Goal: Information Seeking & Learning: Learn about a topic

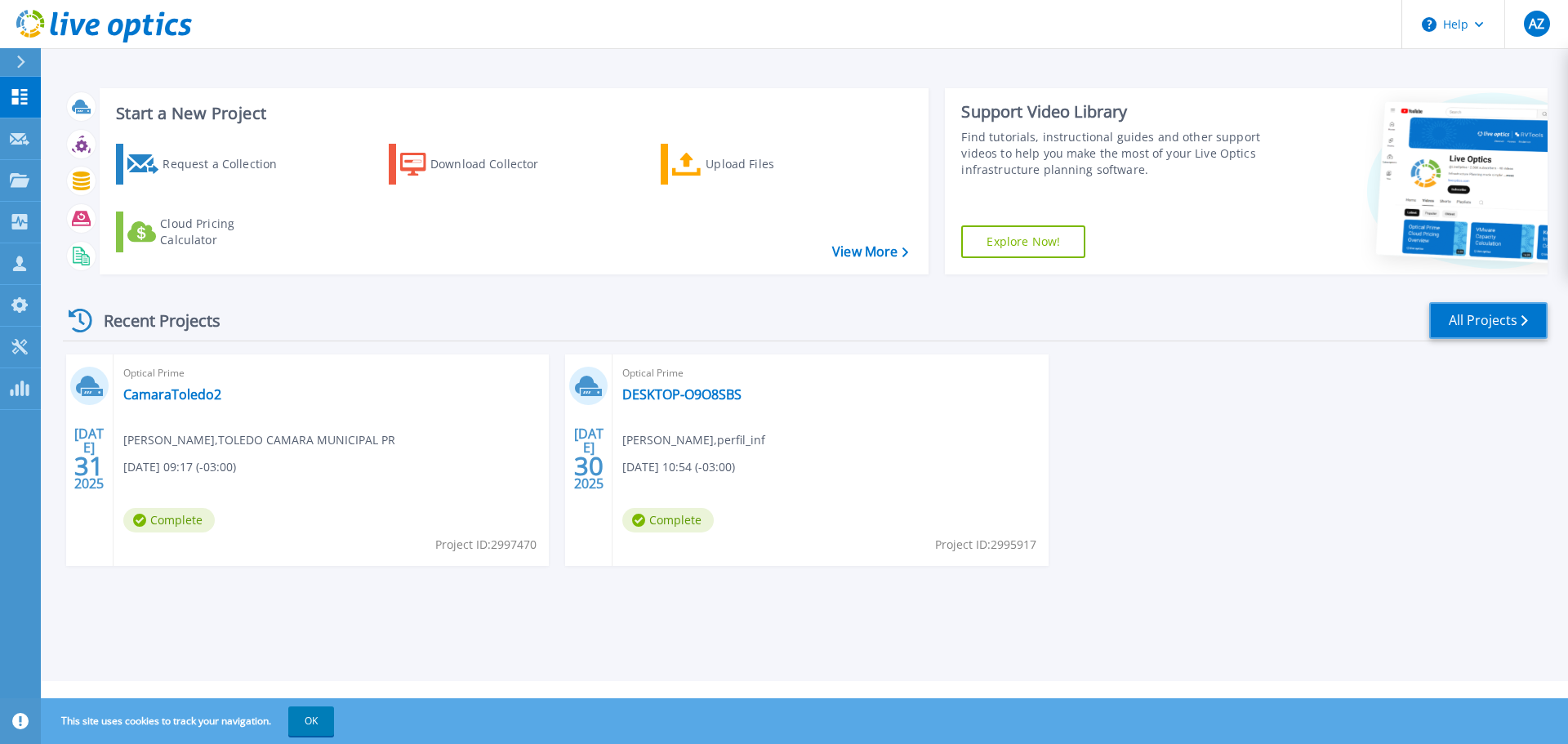
click at [1481, 326] on link "All Projects" at bounding box center [1488, 321] width 118 height 37
click at [69, 183] on p "Projects" at bounding box center [65, 181] width 44 height 43
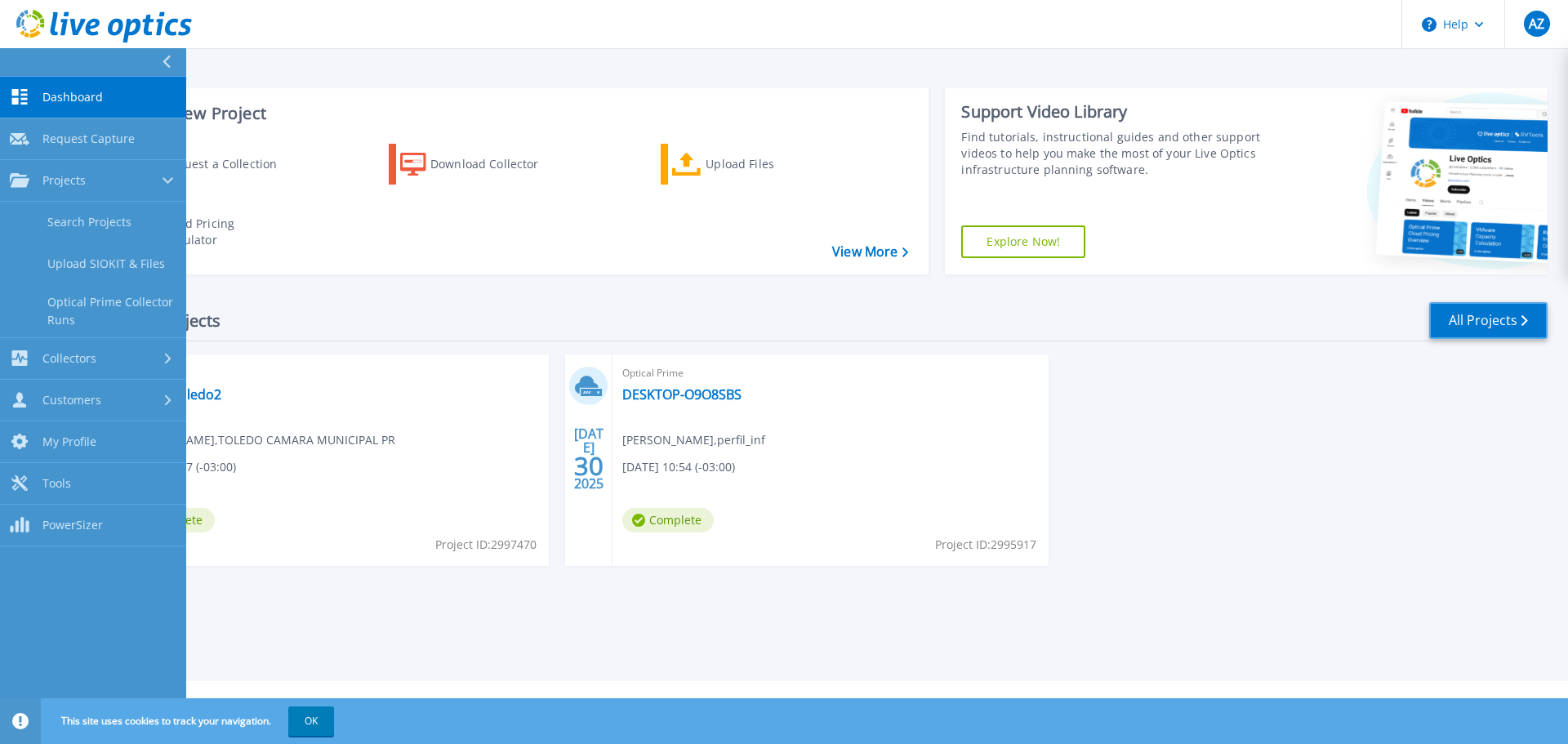
click at [1467, 322] on link "All Projects" at bounding box center [1488, 321] width 118 height 37
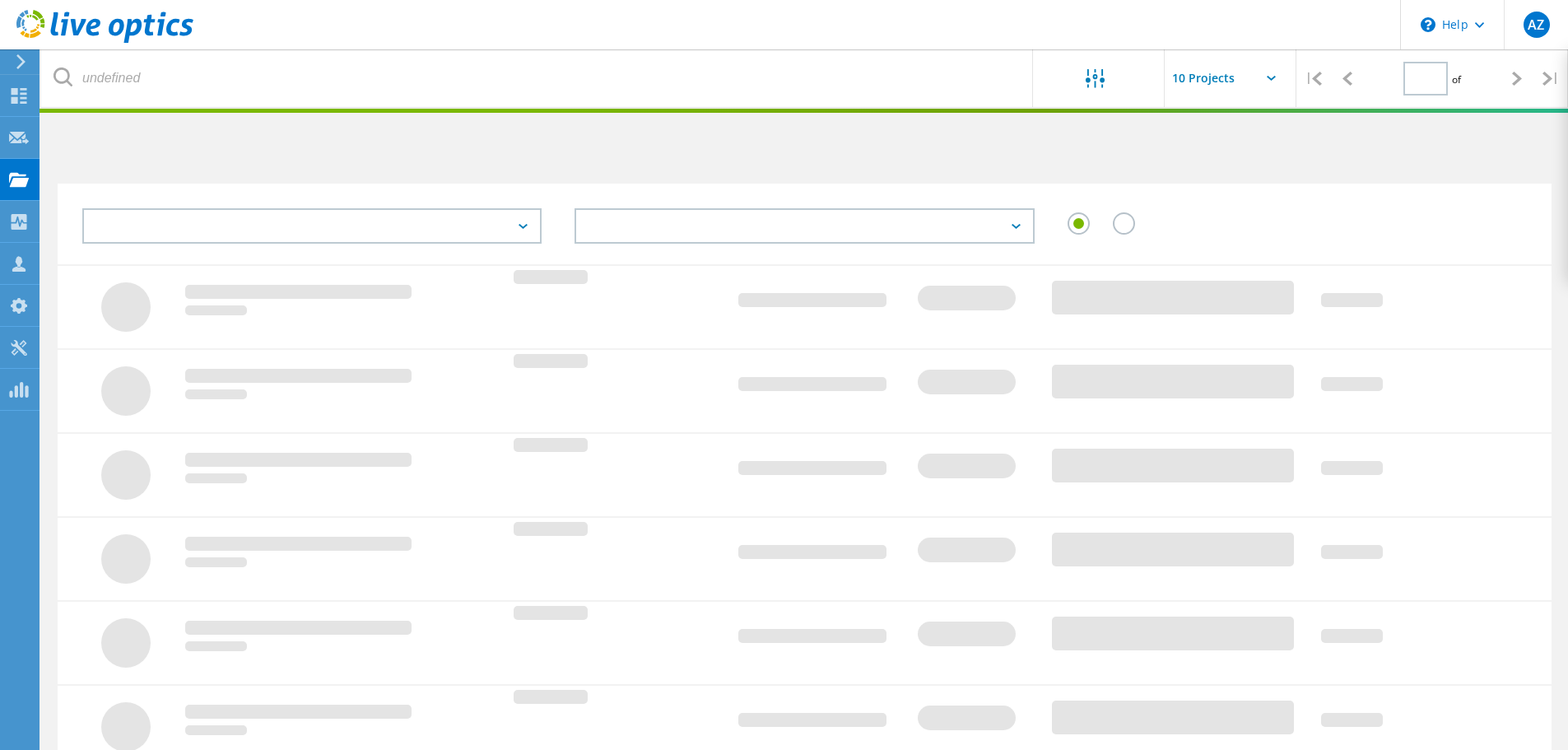
type input "1"
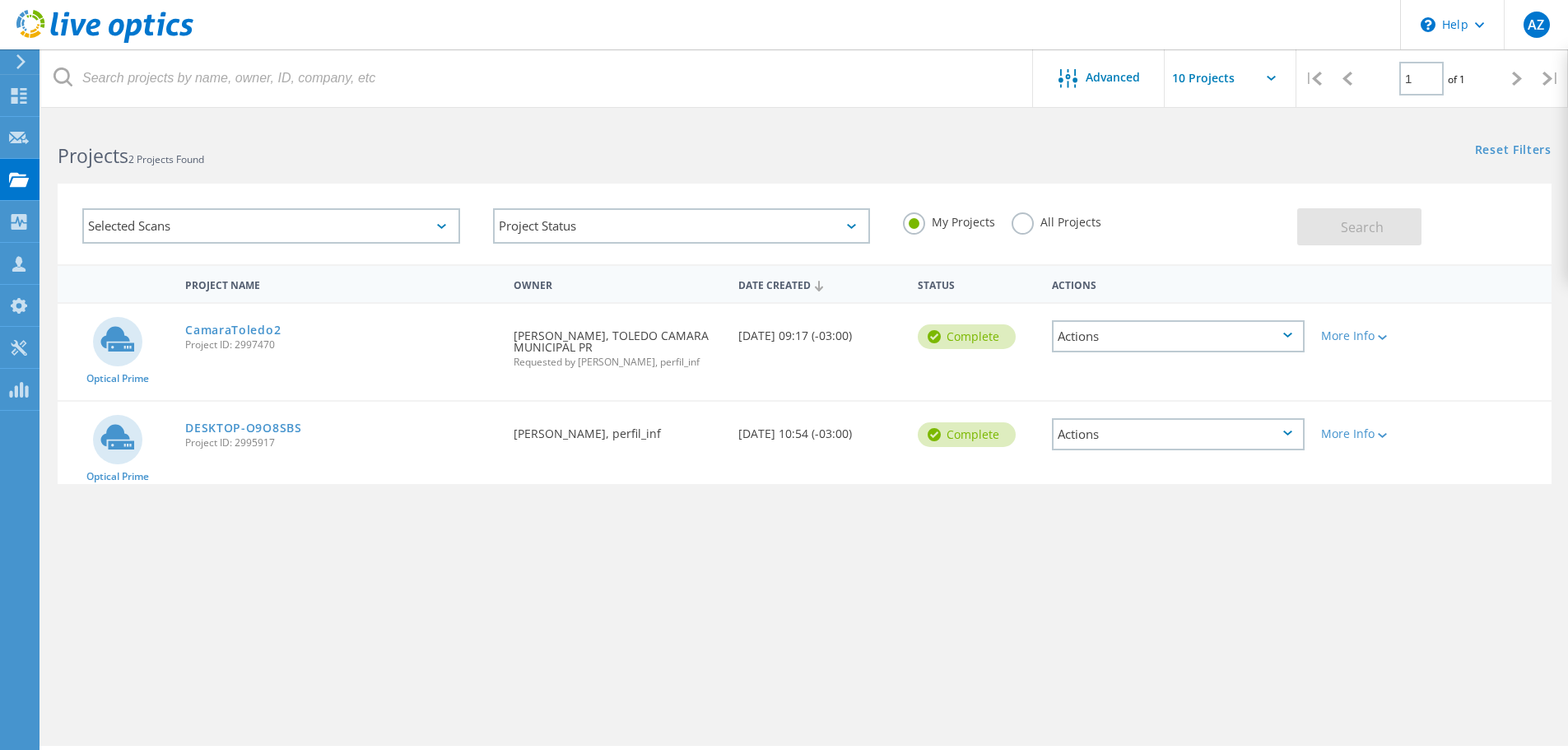
click at [1084, 221] on label "All Projects" at bounding box center [1056, 220] width 90 height 16
click at [0, 0] on input "All Projects" at bounding box center [0, 0] width 0 height 0
click at [1333, 224] on button "Search" at bounding box center [1358, 226] width 124 height 37
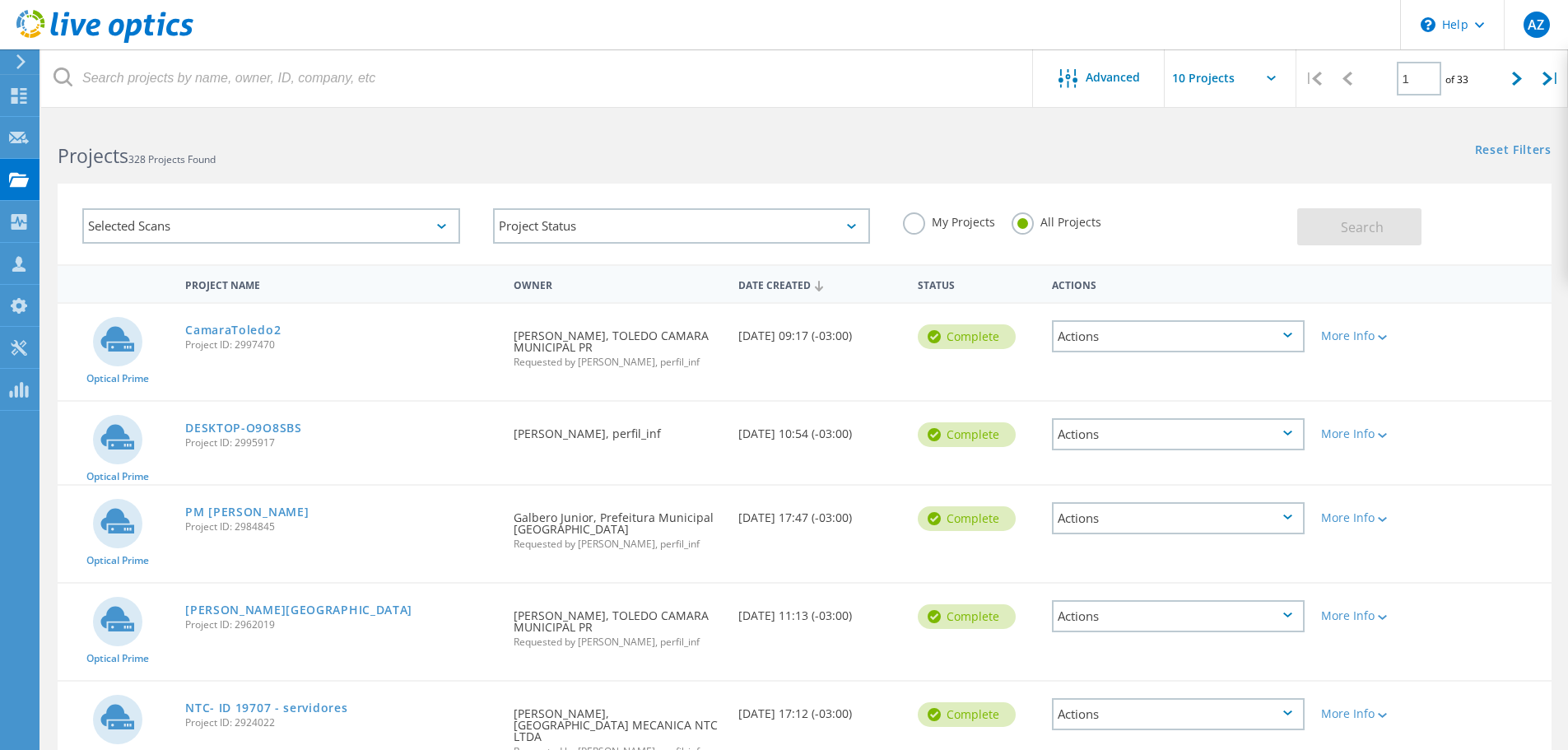
click at [1269, 78] on icon at bounding box center [1271, 78] width 9 height 5
click at [1258, 85] on input "text" at bounding box center [1246, 78] width 165 height 57
click at [1204, 196] on div "Show 40 Projects" at bounding box center [1246, 203] width 163 height 27
type input "Show 40 Projects"
click at [1204, 196] on div "My Projects All Projects" at bounding box center [1091, 222] width 410 height 61
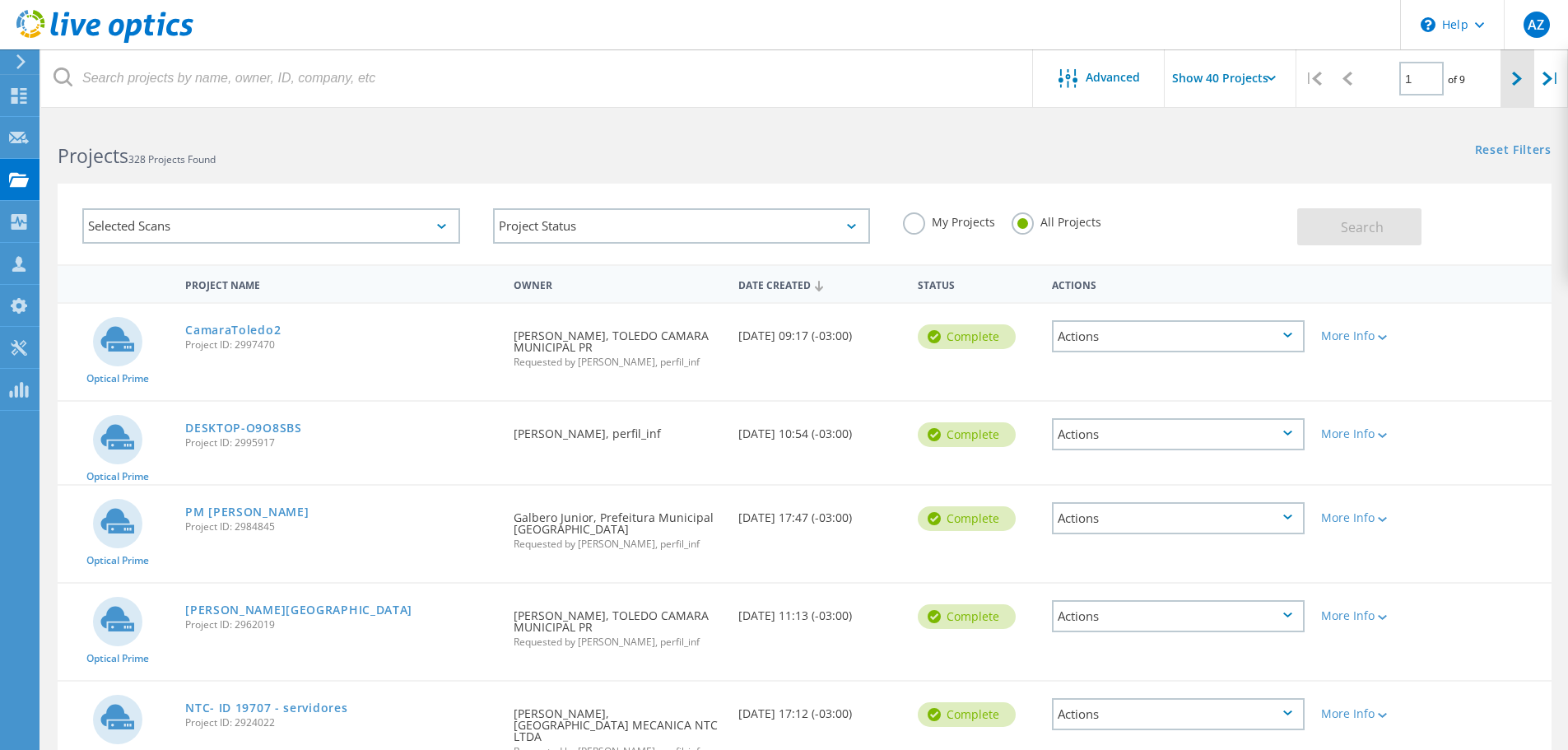
click at [1515, 80] on icon at bounding box center [1516, 78] width 10 height 14
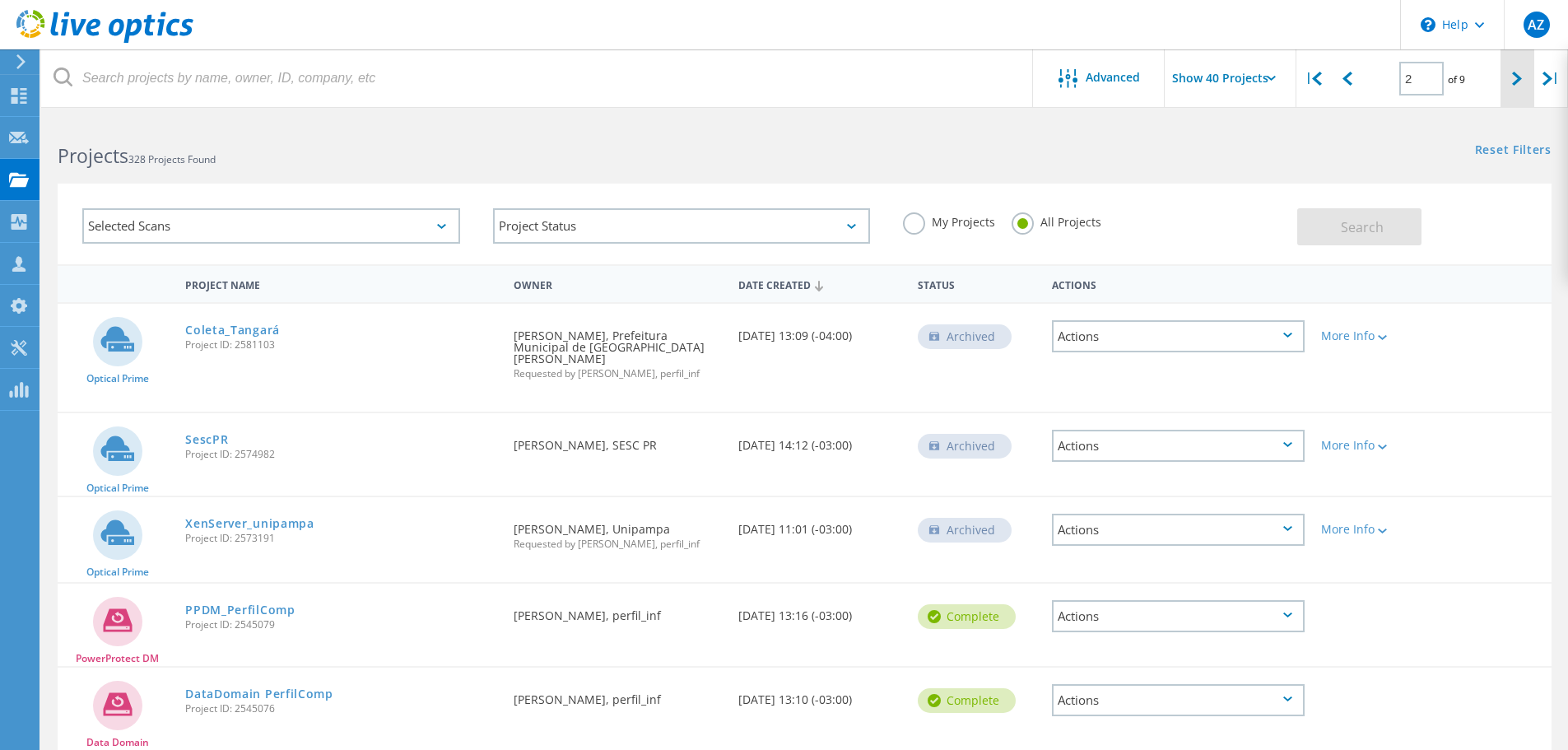
click at [1511, 79] on div at bounding box center [1517, 78] width 33 height 58
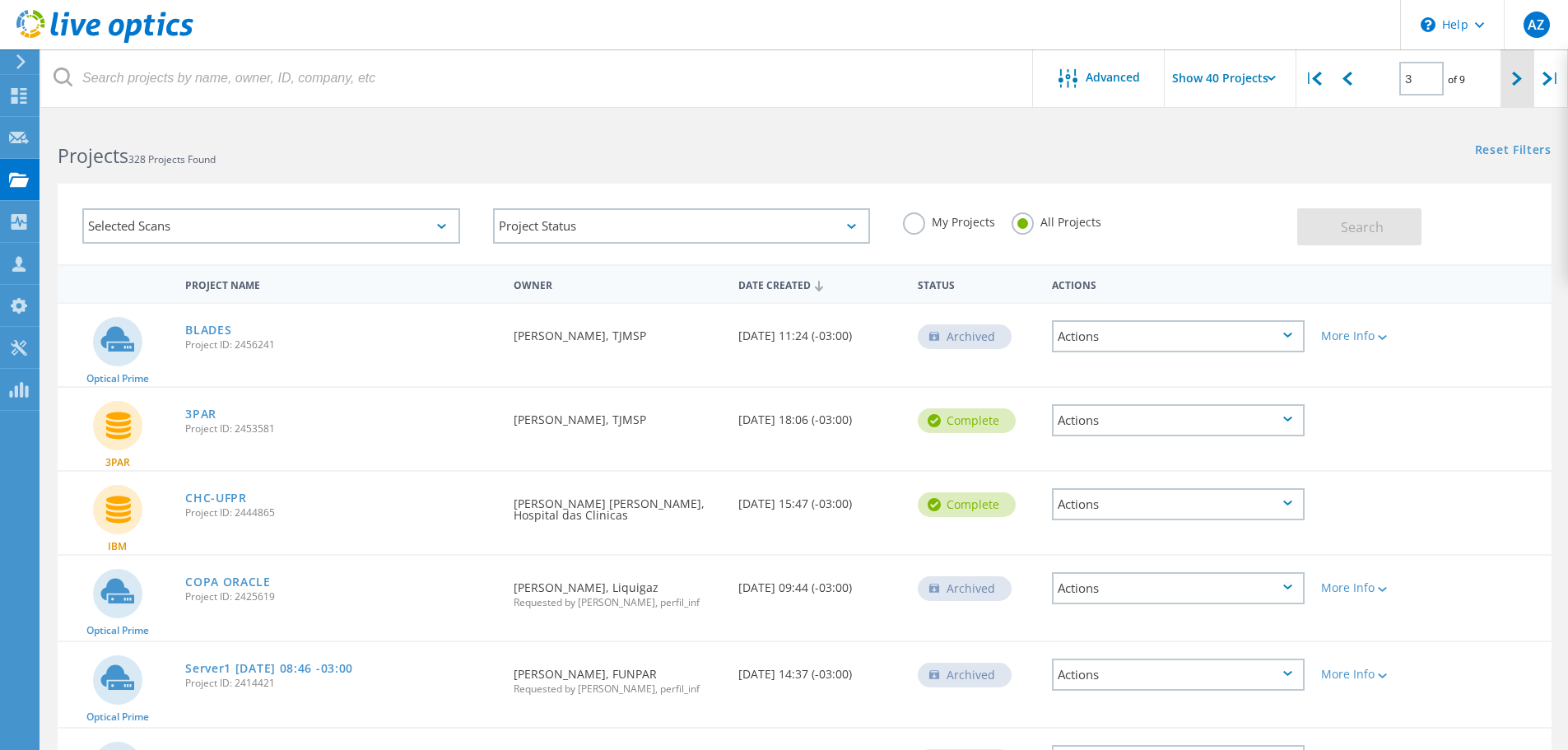
click at [1512, 81] on icon at bounding box center [1516, 78] width 10 height 14
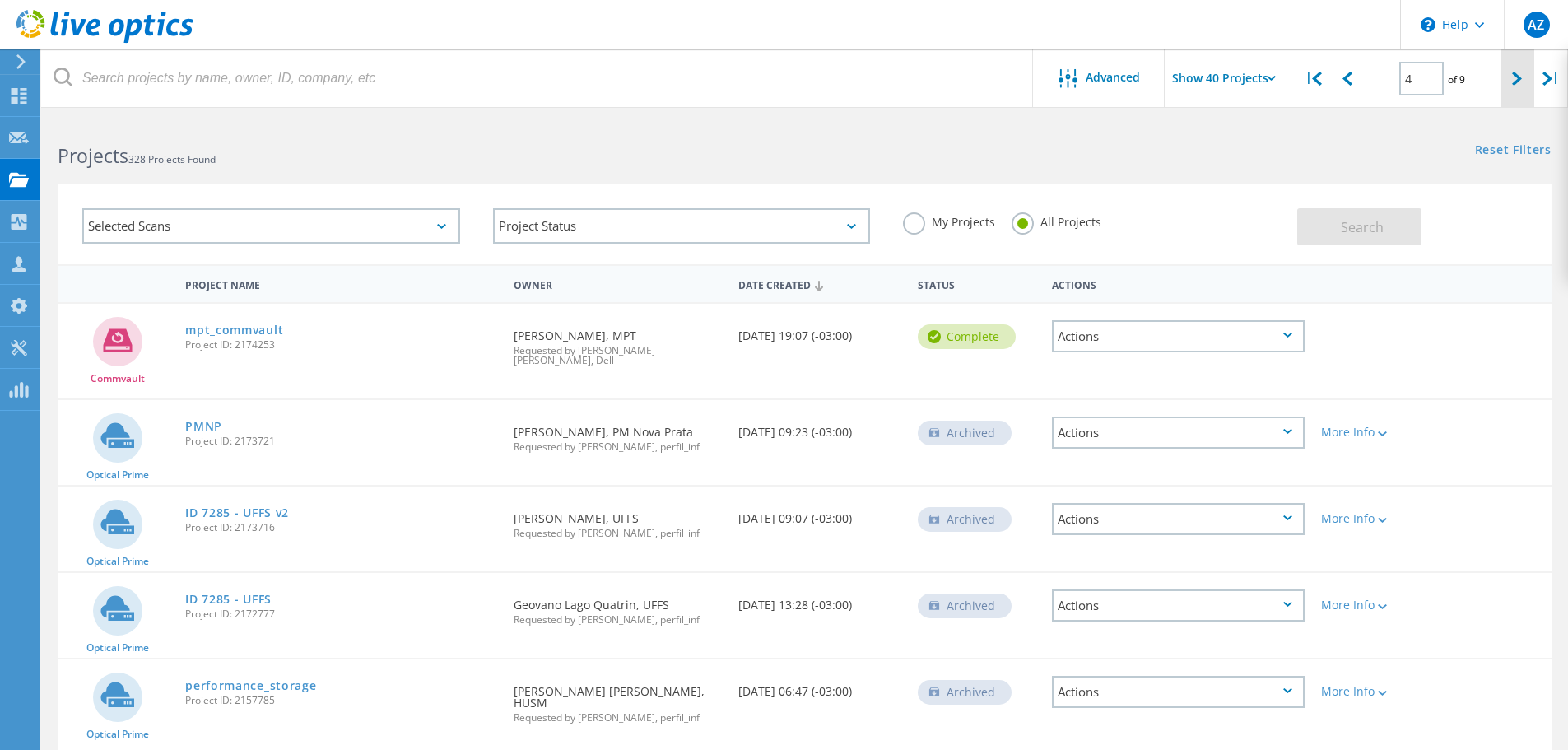
click at [1516, 90] on div at bounding box center [1517, 78] width 33 height 58
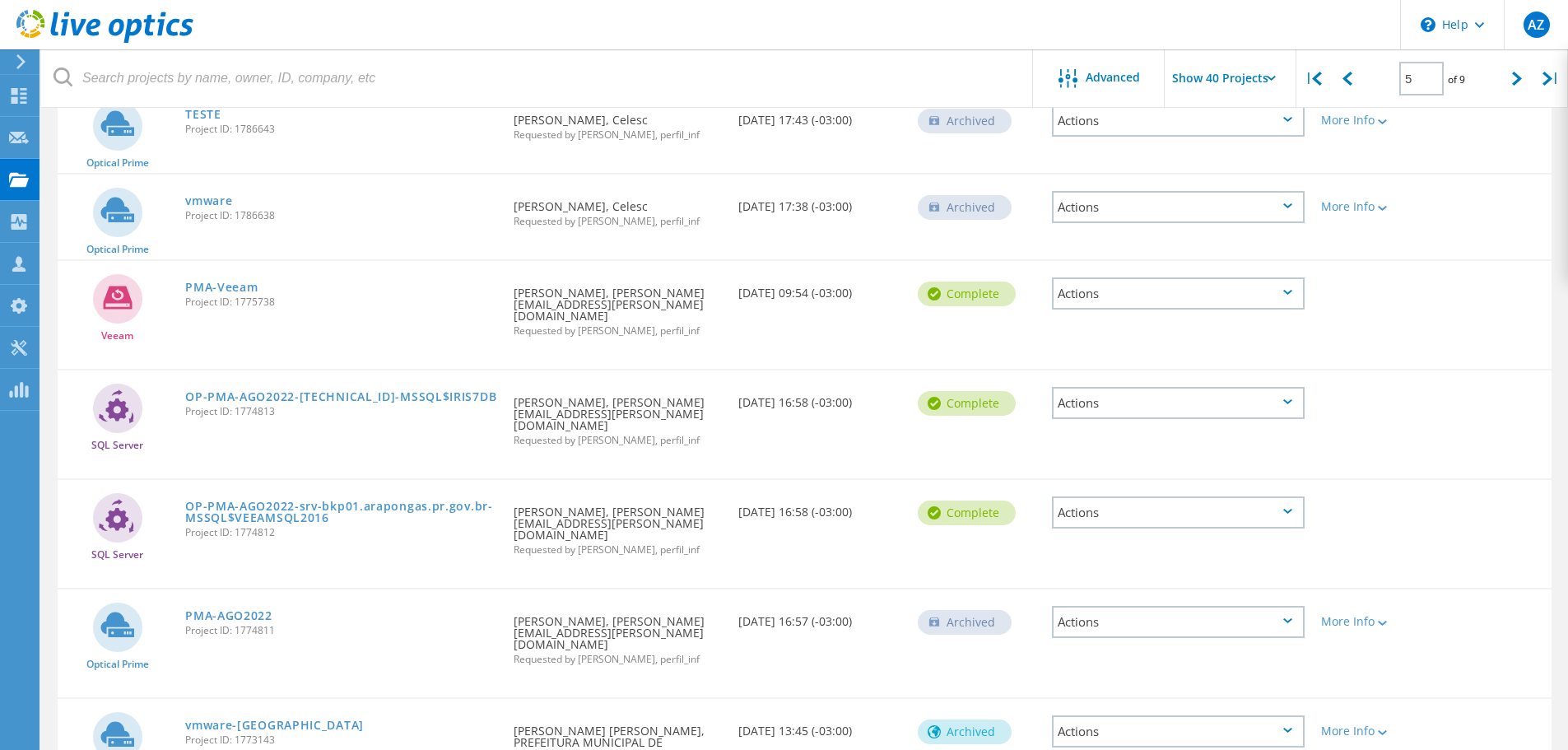
scroll to position [442, 0]
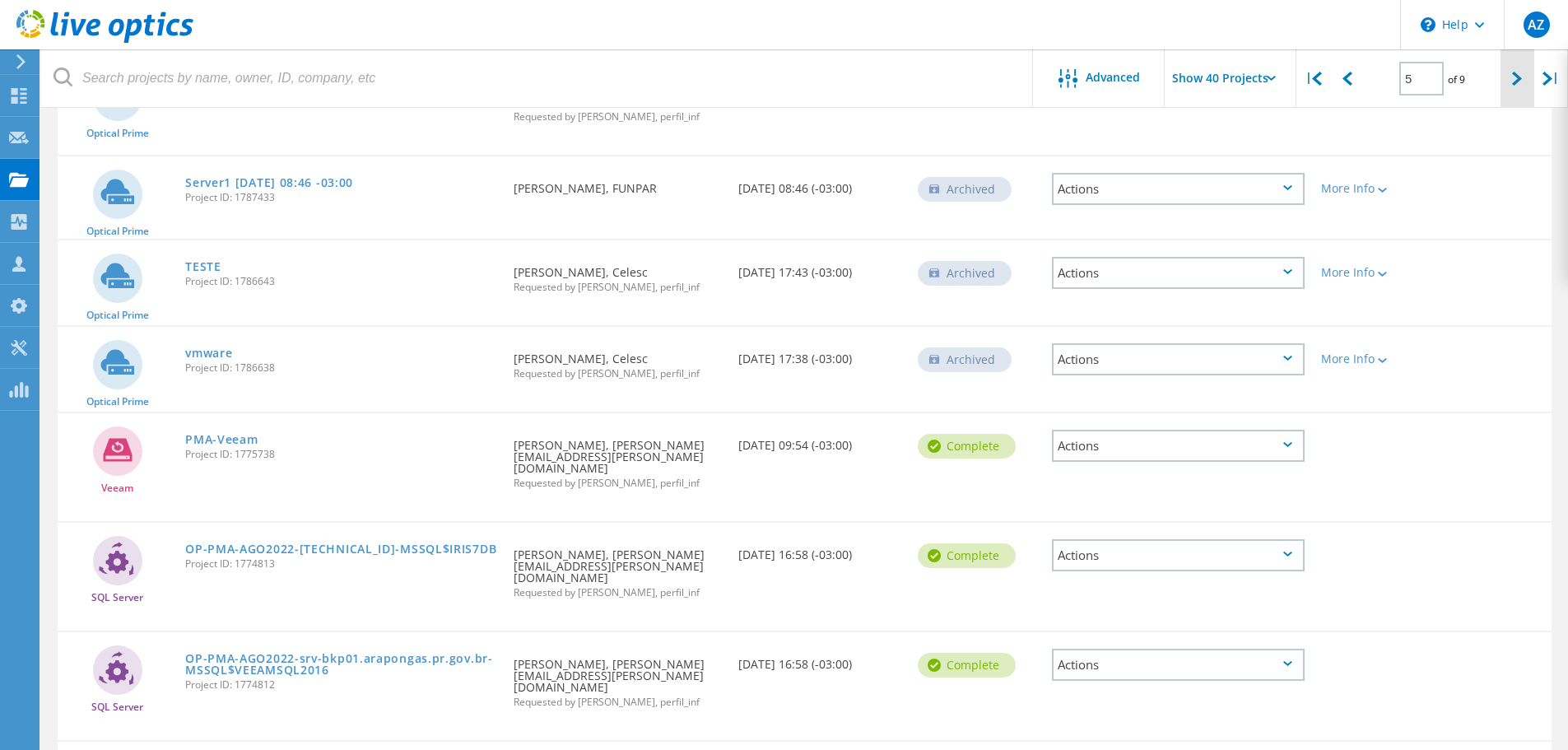
click at [1505, 78] on div at bounding box center [1517, 78] width 33 height 58
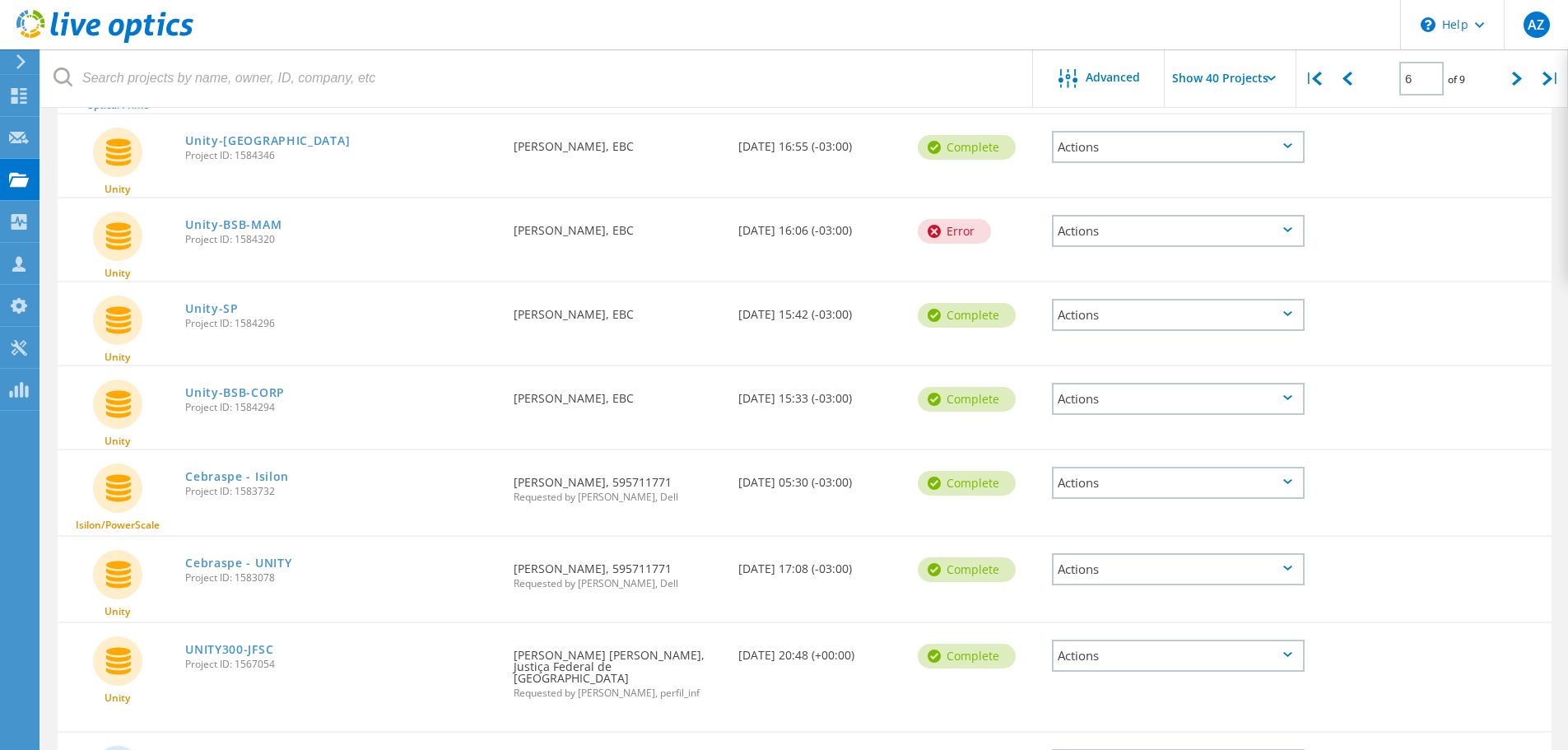
scroll to position [3111, 0]
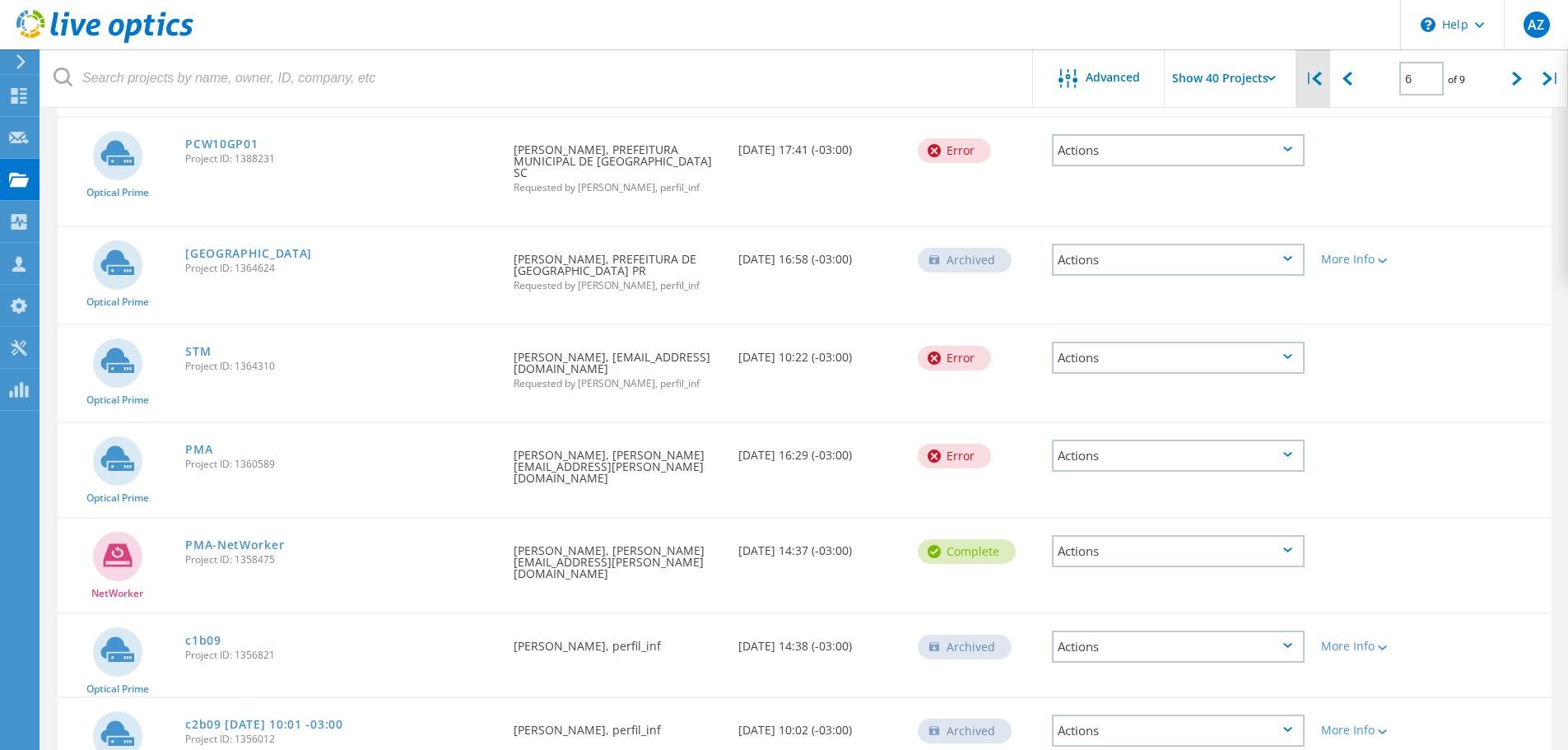
click at [1315, 82] on icon at bounding box center [1316, 78] width 10 height 14
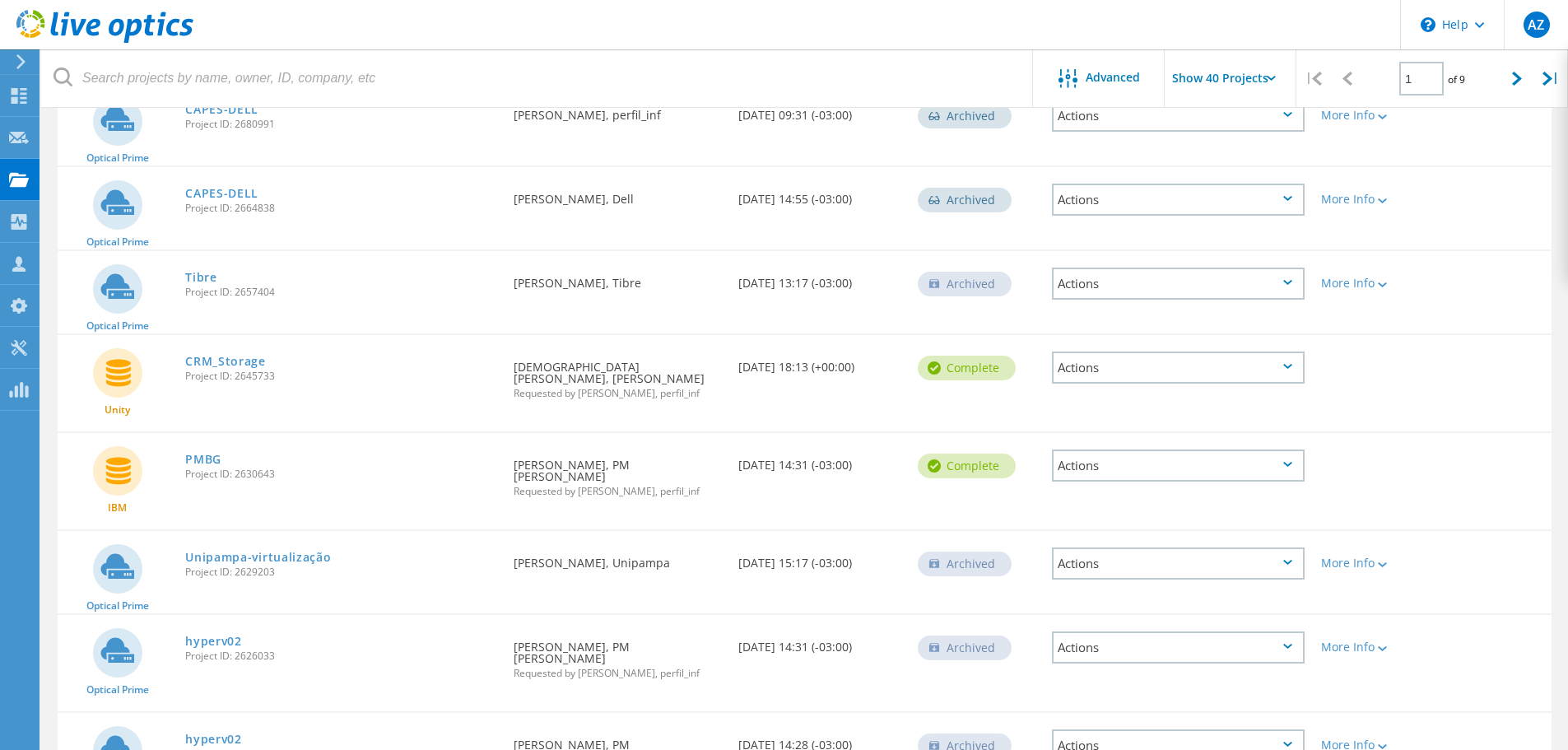
scroll to position [3152, 0]
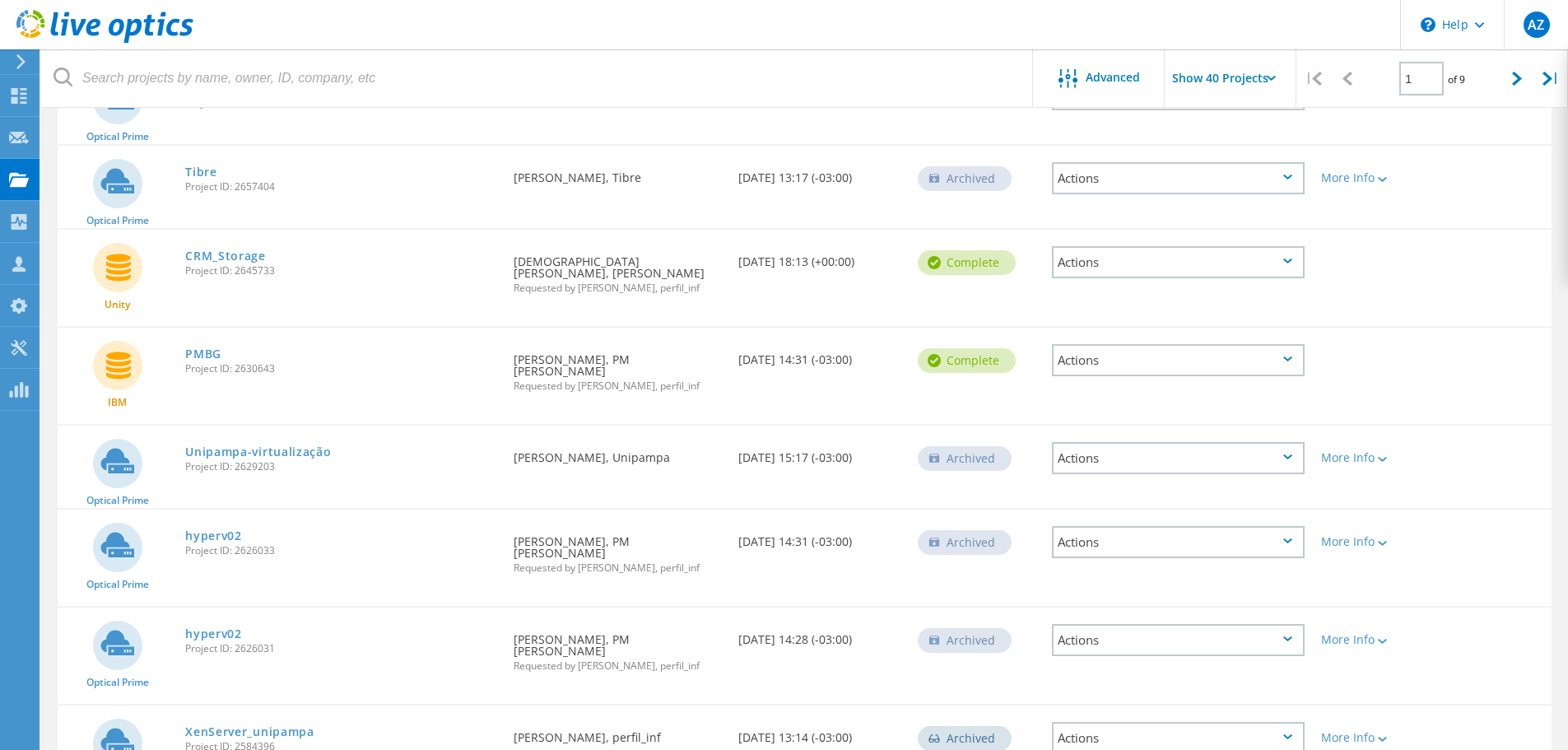
click at [1416, 230] on div at bounding box center [1372, 251] width 119 height 43
click at [1506, 86] on div at bounding box center [1517, 78] width 33 height 58
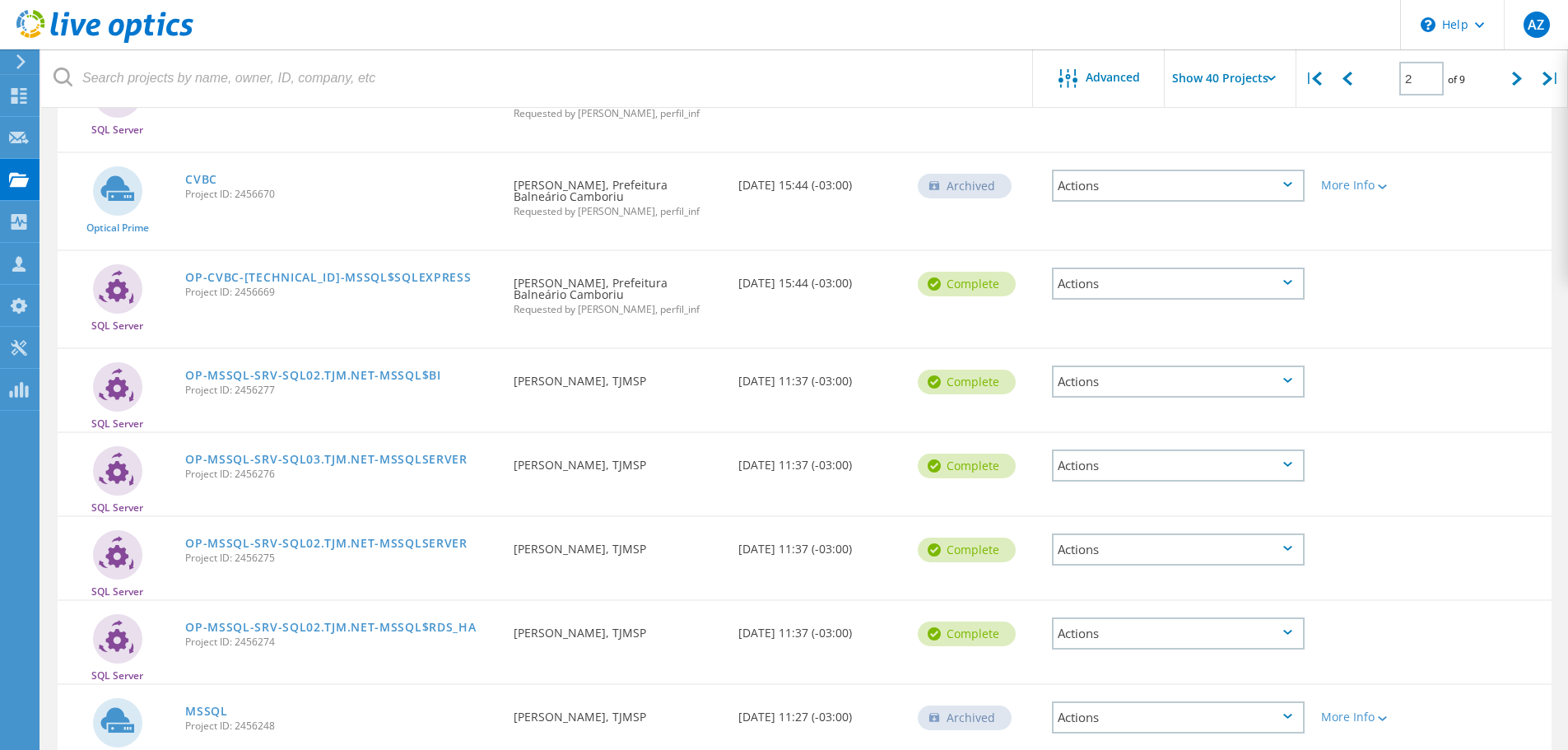
click at [1459, 168] on div "Optical Prime CVBC Project ID: 2456670 Requested By Marcos Giacomini, Prefeitur…" at bounding box center [803, 201] width 1493 height 96
click at [1500, 153] on div "Optical Prime CVBC Project ID: 2456670 Requested By Marcos Giacomini, Prefeitur…" at bounding box center [803, 201] width 1493 height 96
click at [1509, 90] on div at bounding box center [1517, 78] width 33 height 58
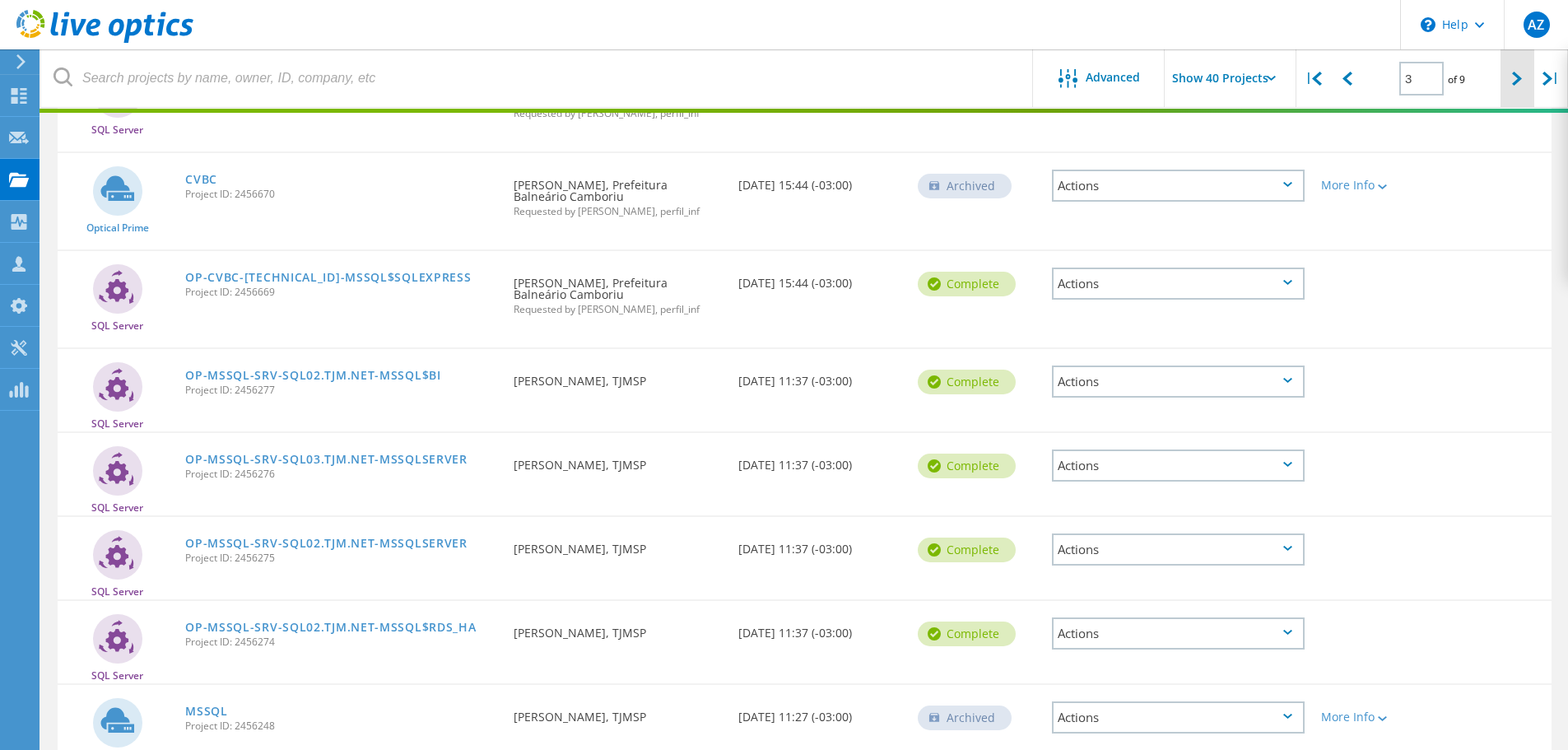
click at [1509, 90] on div at bounding box center [1517, 78] width 33 height 58
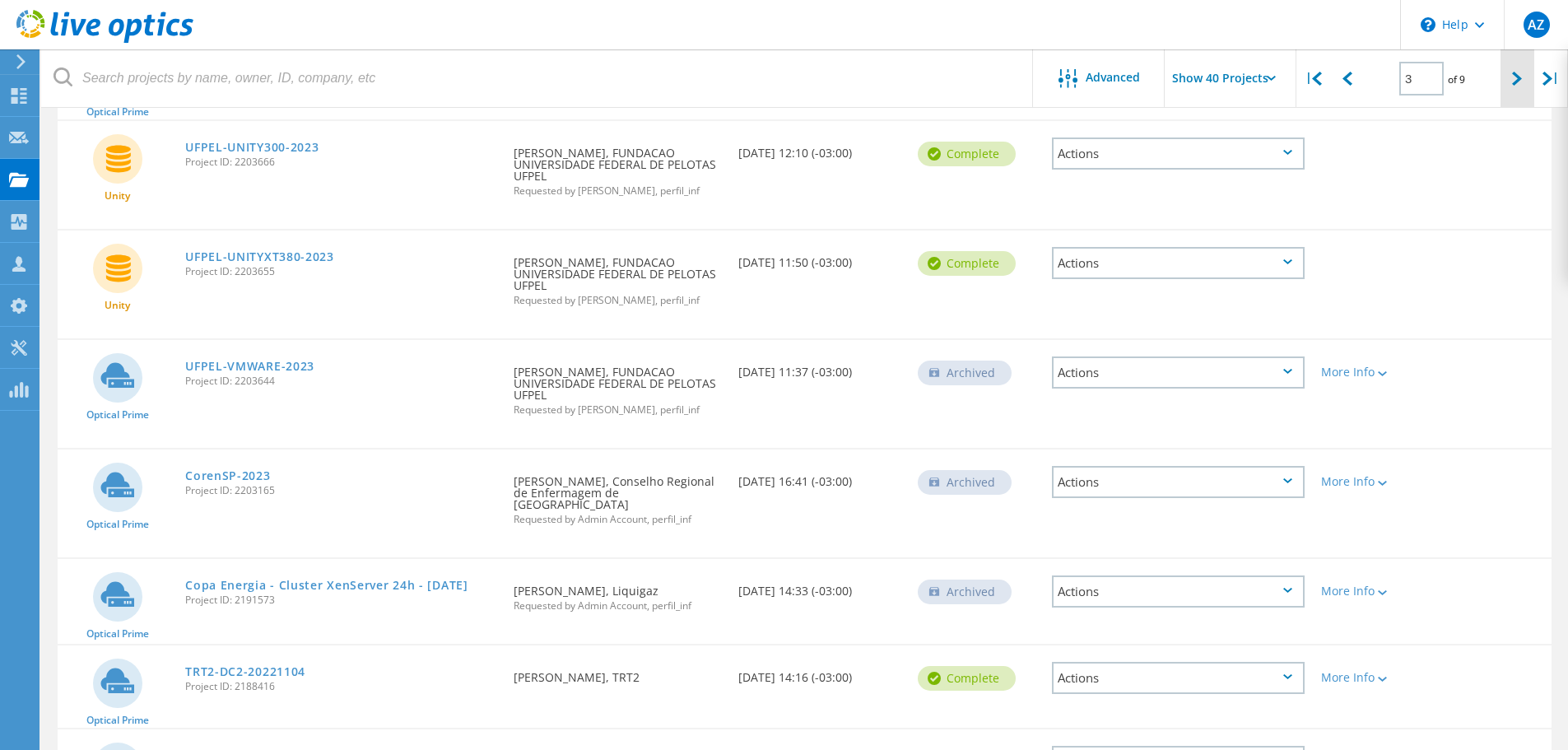
click at [1516, 90] on div at bounding box center [1517, 78] width 33 height 58
type input "4"
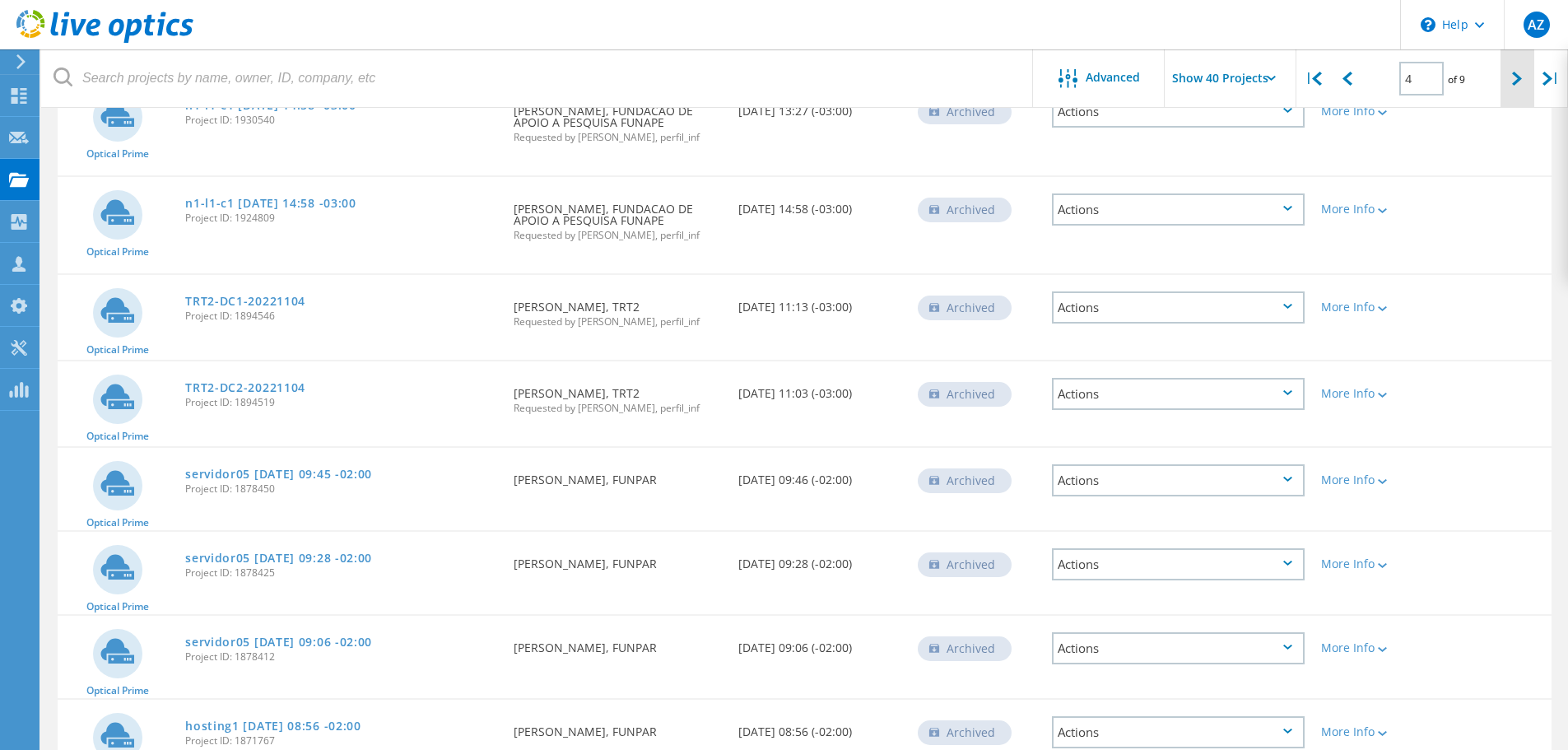
scroll to position [599, 0]
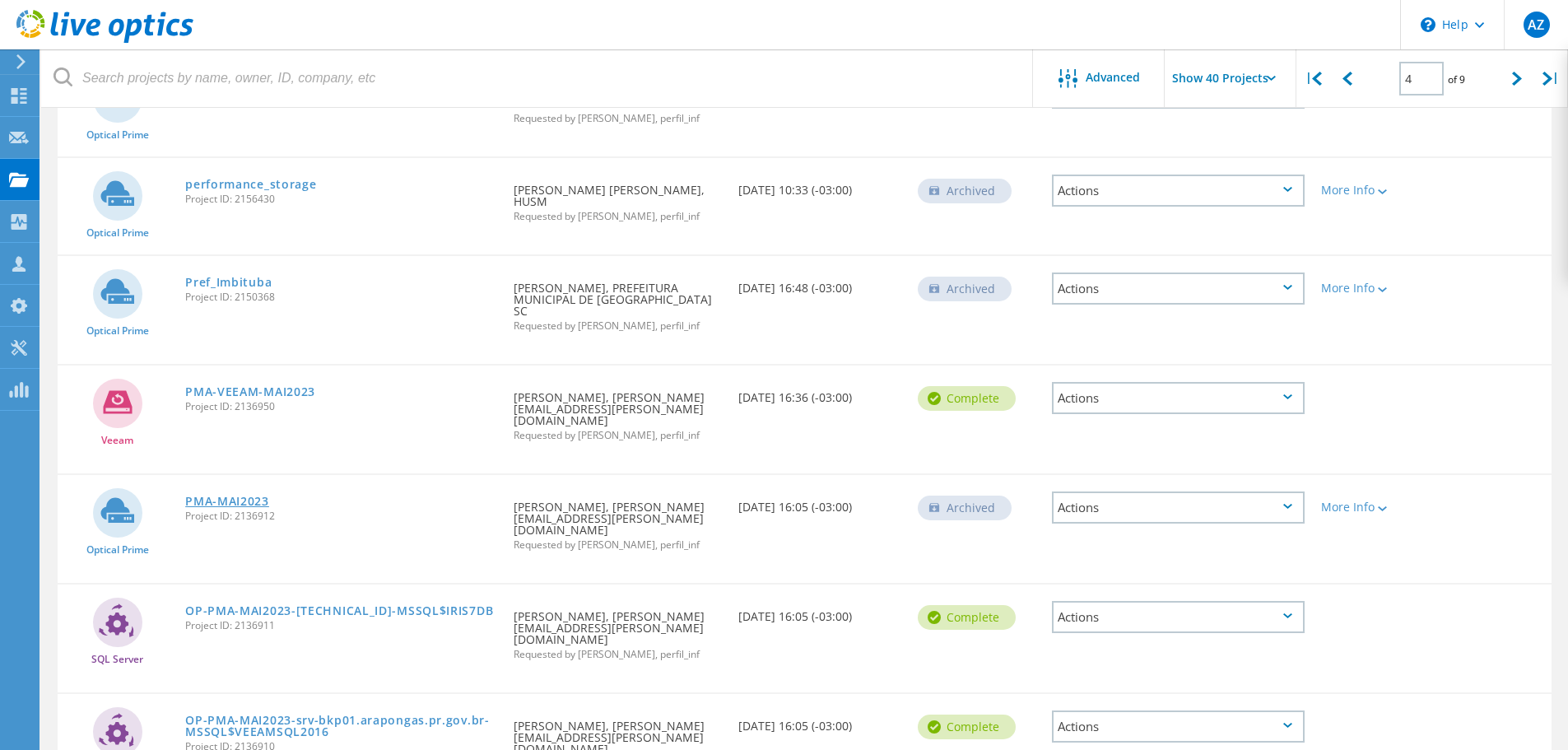
click at [253, 495] on link "PMA-MAI2023" at bounding box center [226, 501] width 84 height 11
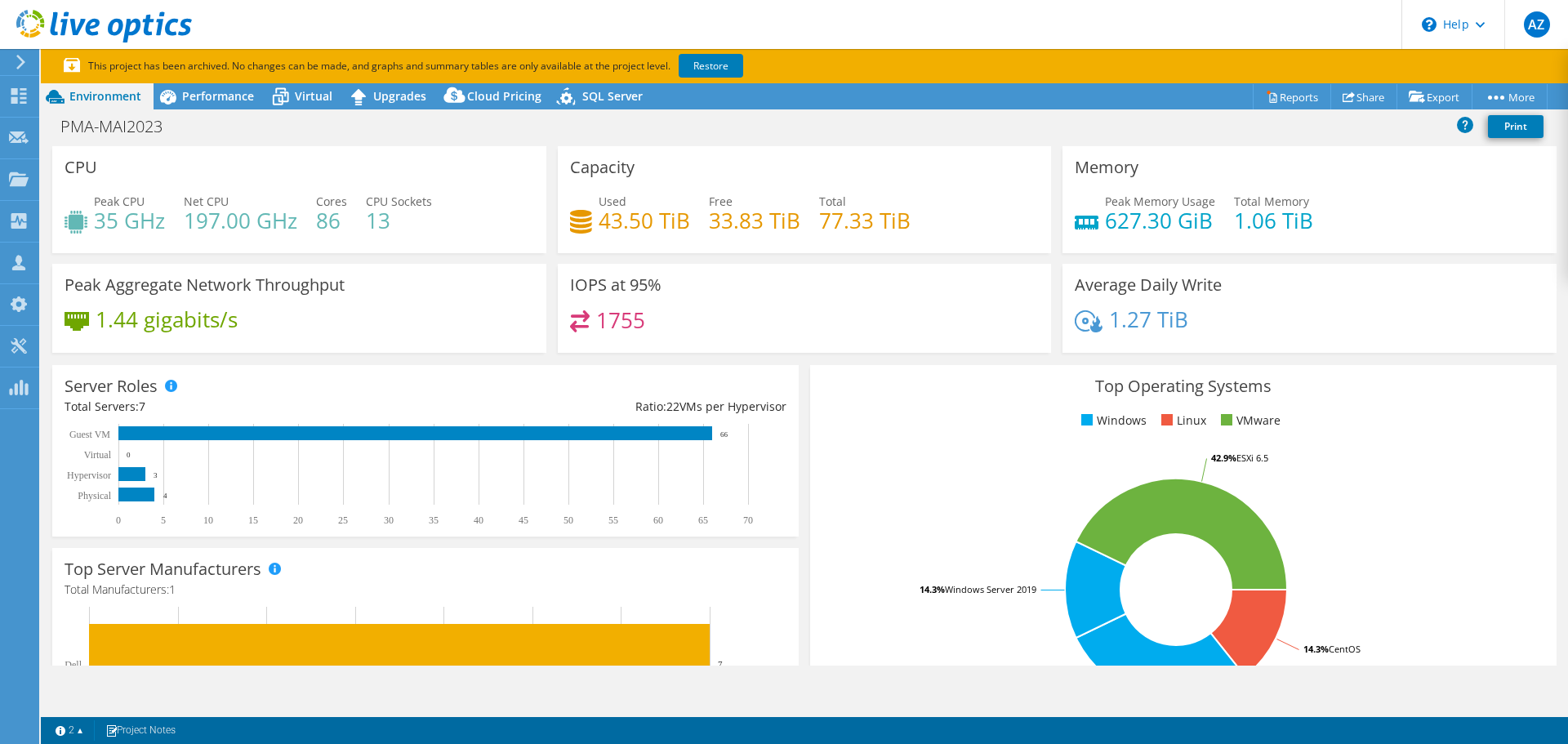
select select "USD"
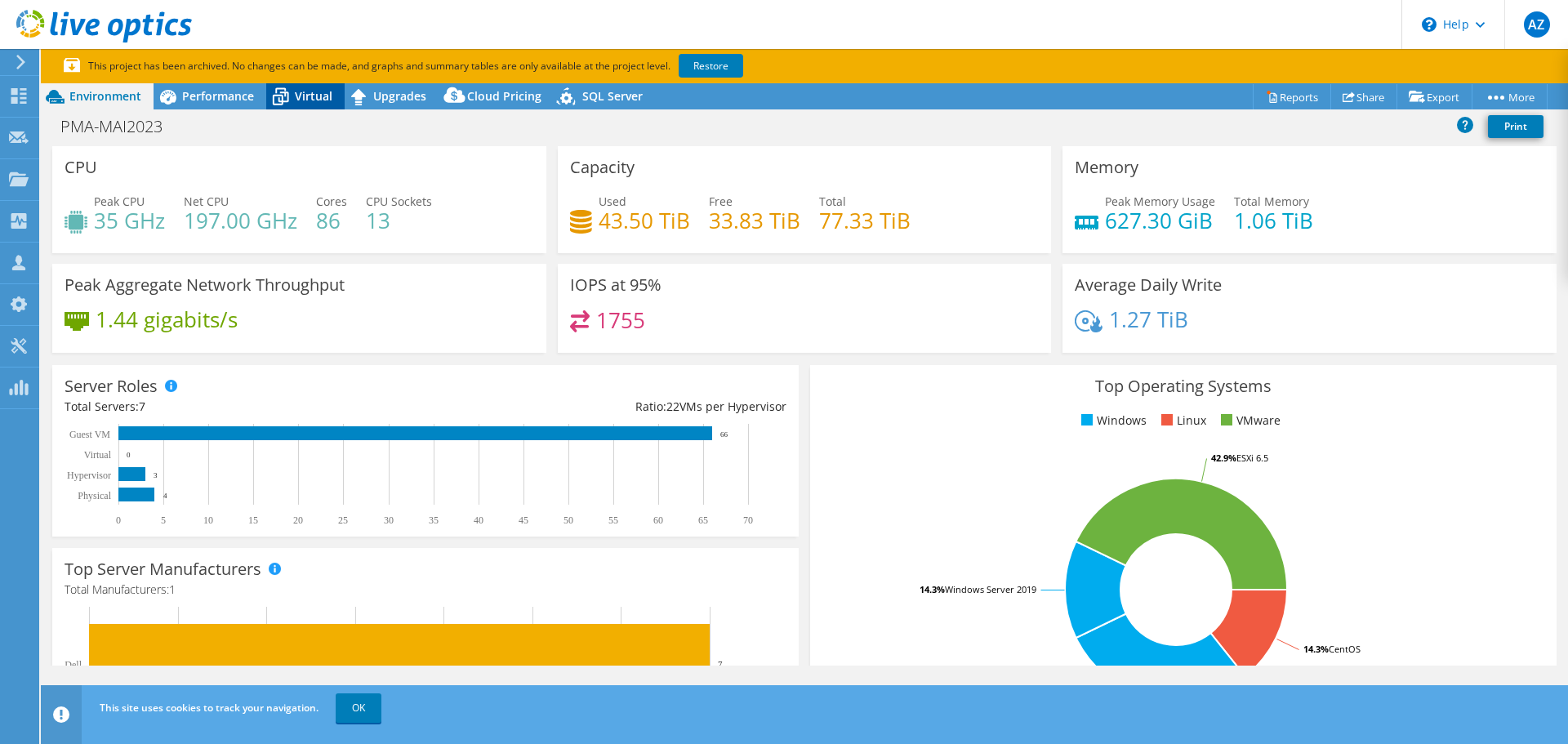
click at [304, 103] on div "Virtual" at bounding box center [306, 96] width 79 height 26
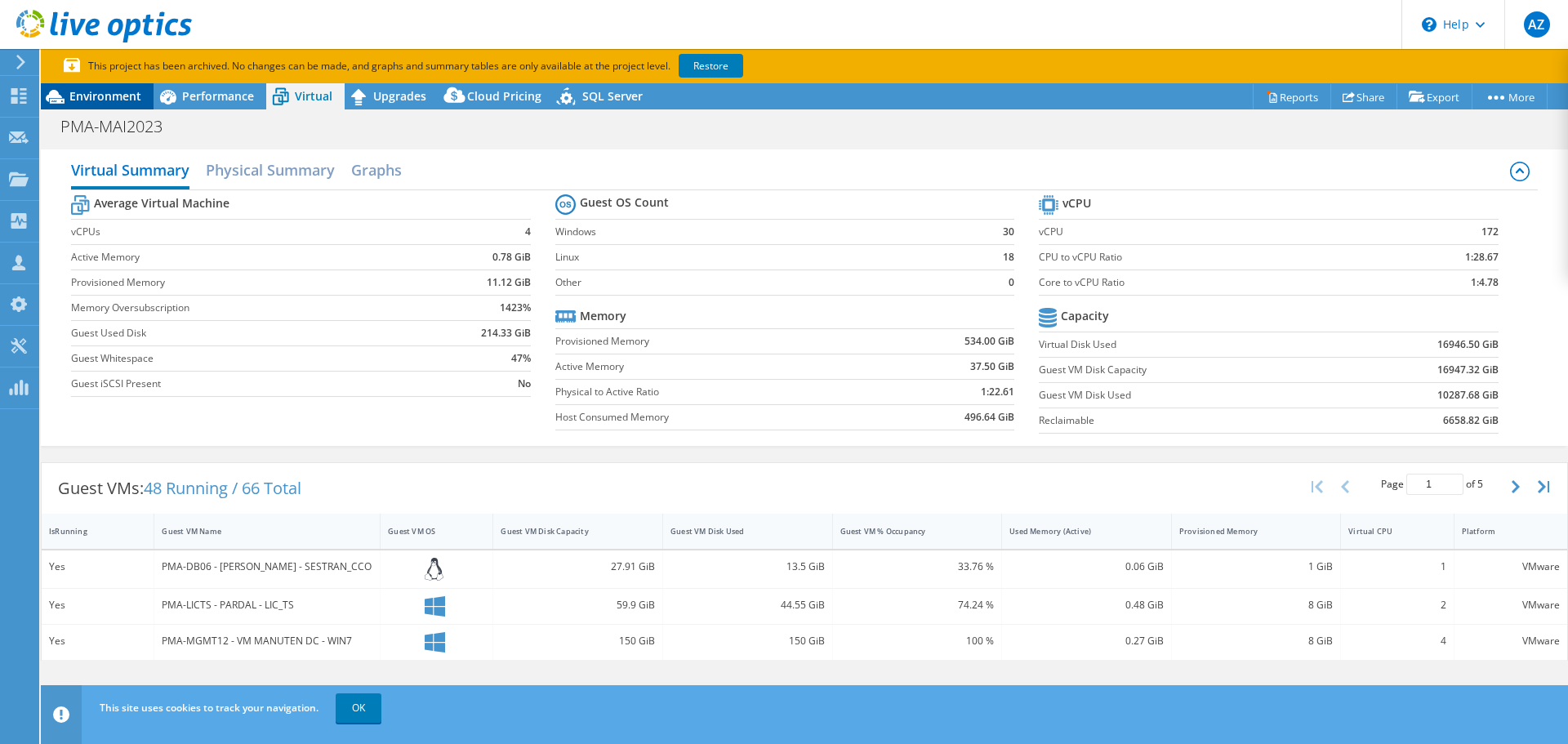
click at [118, 104] on div "Environment" at bounding box center [97, 96] width 113 height 26
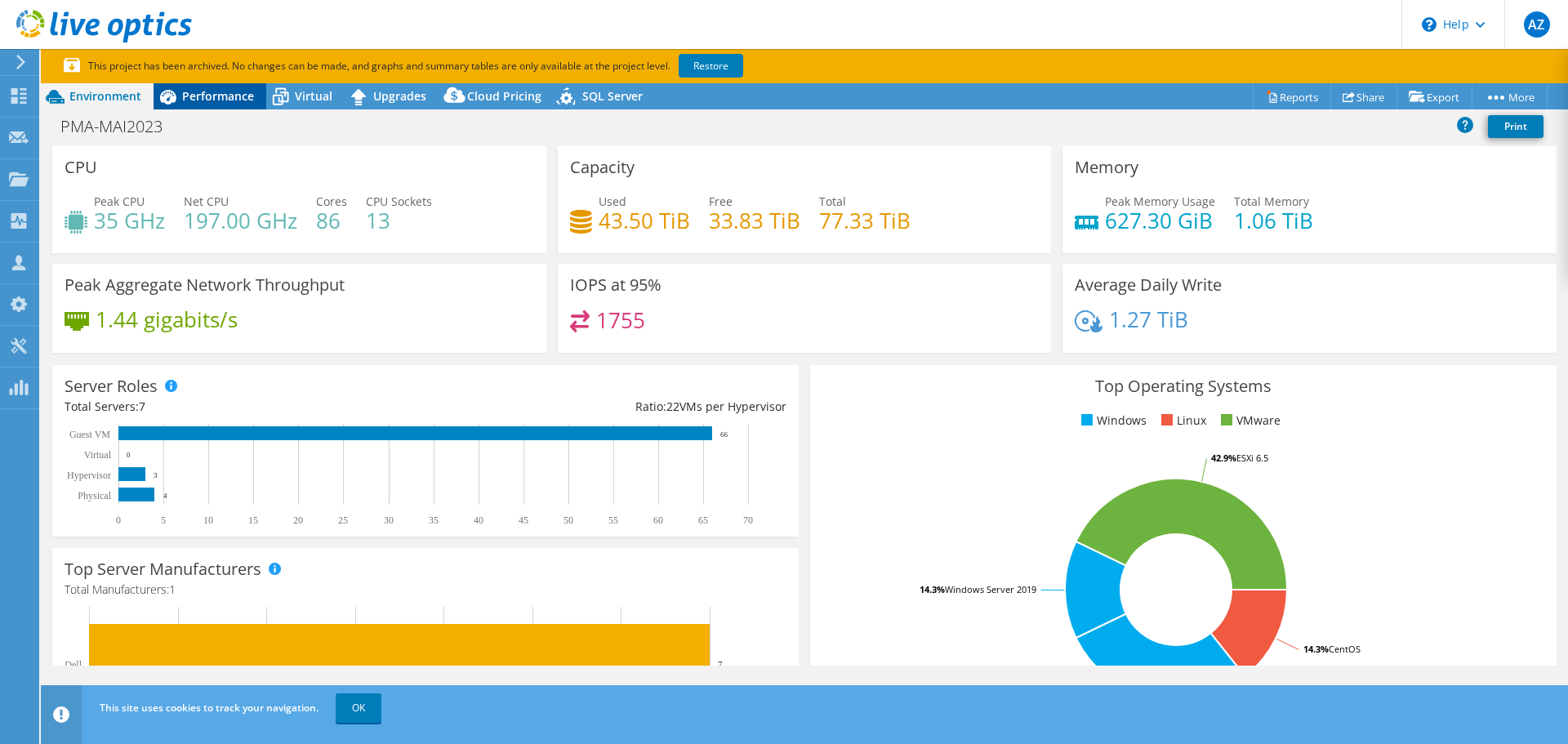
click at [208, 101] on span "Performance" at bounding box center [218, 96] width 72 height 16
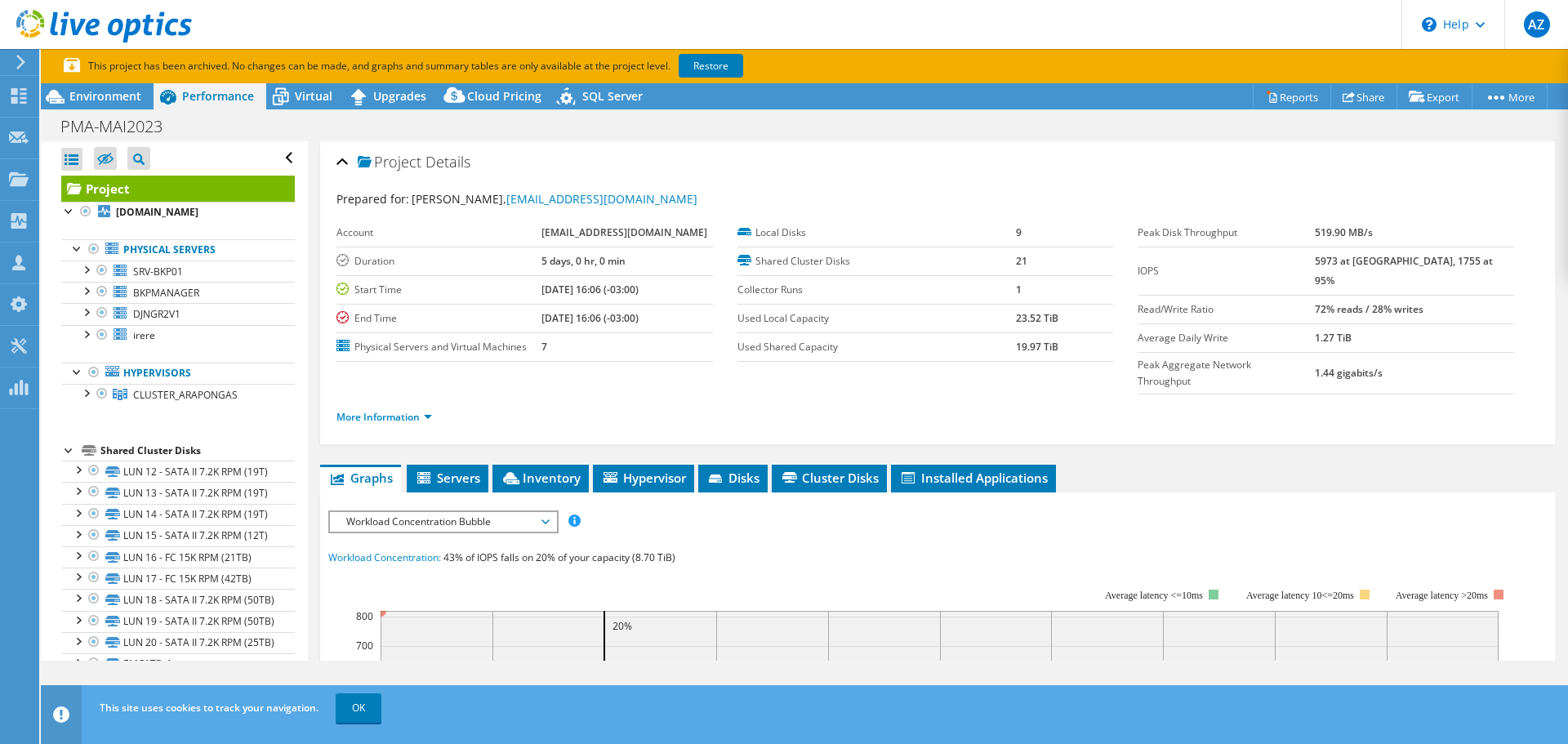
click at [740, 351] on label "Used Shared Capacity" at bounding box center [877, 347] width 279 height 17
drag, startPoint x: 734, startPoint y: 346, endPoint x: 1067, endPoint y: 348, distance: 333.0
click at [1067, 348] on tr "Used Shared Capacity 19.97 TiB" at bounding box center [926, 346] width 377 height 29
click at [832, 351] on label "Used Shared Capacity" at bounding box center [877, 347] width 279 height 17
click at [830, 351] on label "Used Shared Capacity" at bounding box center [877, 347] width 279 height 17
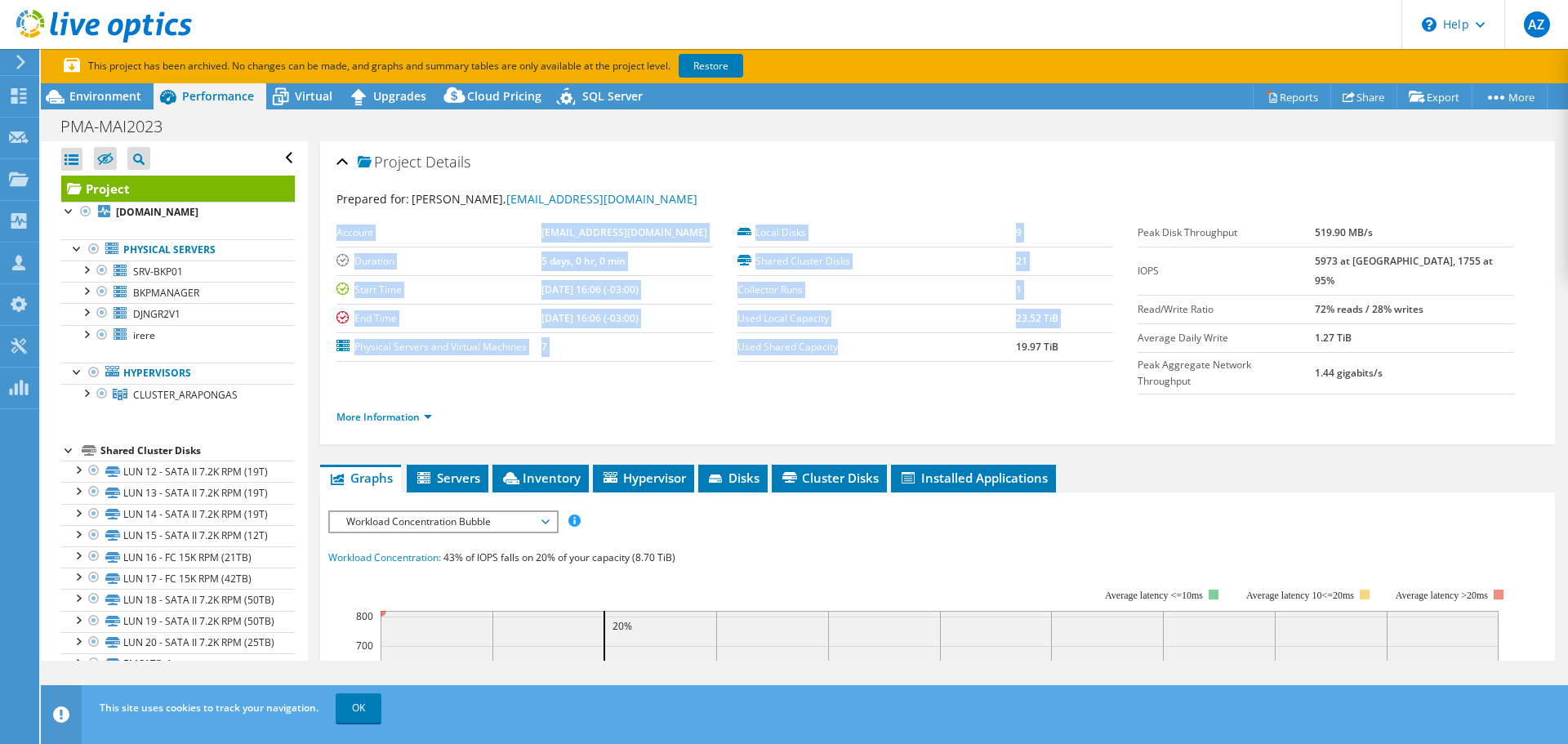
drag, startPoint x: 732, startPoint y: 347, endPoint x: 842, endPoint y: 348, distance: 110.0
click at [842, 348] on section "Account mateus.marchi@arapongas.pr.gov.br Duration 5 days, 0 hr, 0 min Start Ti…" at bounding box center [737, 289] width 801 height 143
click at [842, 348] on label "Used Shared Capacity" at bounding box center [877, 347] width 279 height 17
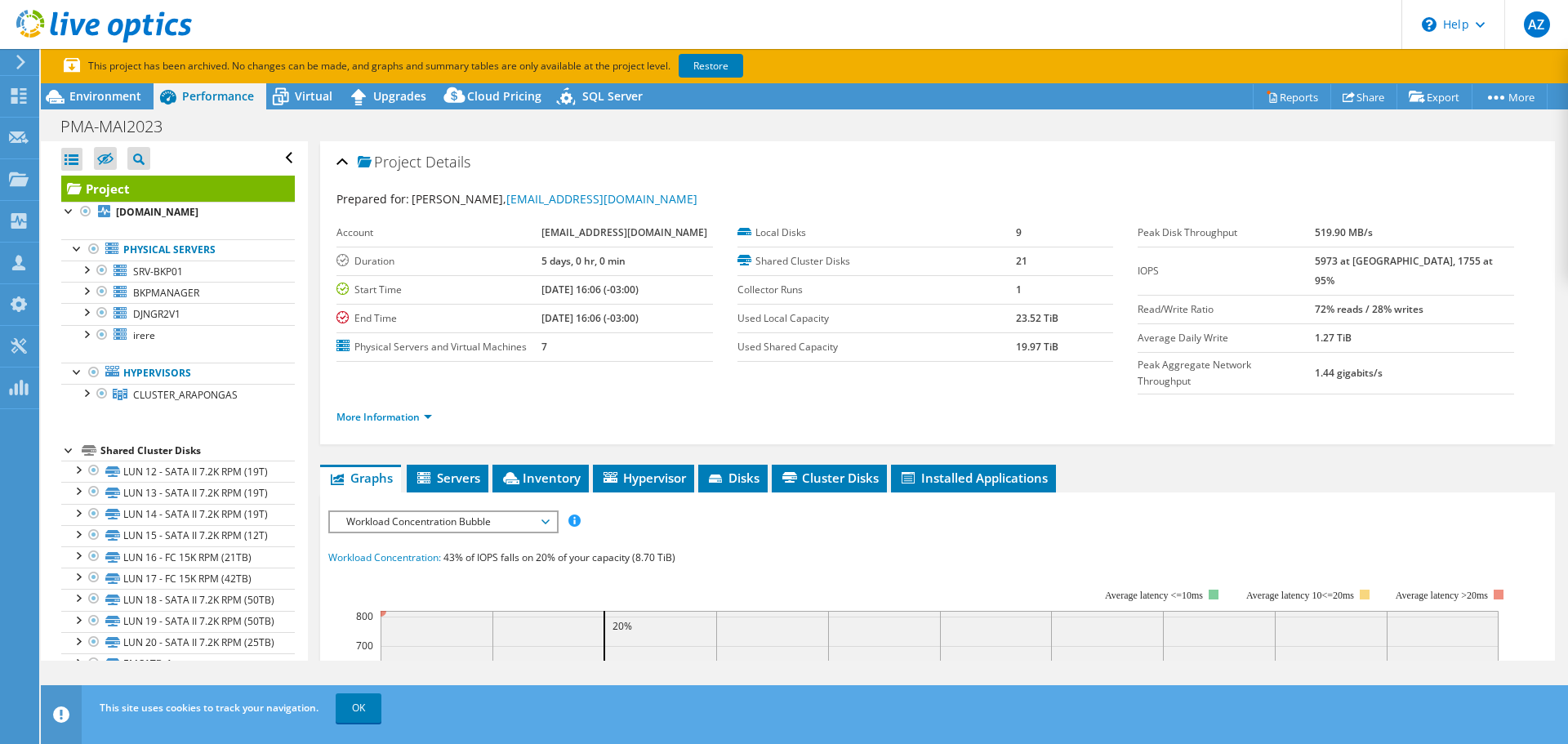
drag, startPoint x: 774, startPoint y: 357, endPoint x: 739, endPoint y: 358, distance: 35.0
click at [774, 357] on td "Used Shared Capacity" at bounding box center [877, 346] width 279 height 29
click at [755, 358] on td "Used Shared Capacity" at bounding box center [877, 346] width 279 height 29
drag, startPoint x: 735, startPoint y: 346, endPoint x: 1040, endPoint y: 343, distance: 305.0
click at [1040, 343] on tr "Used Shared Capacity 19.97 TiB" at bounding box center [926, 346] width 377 height 29
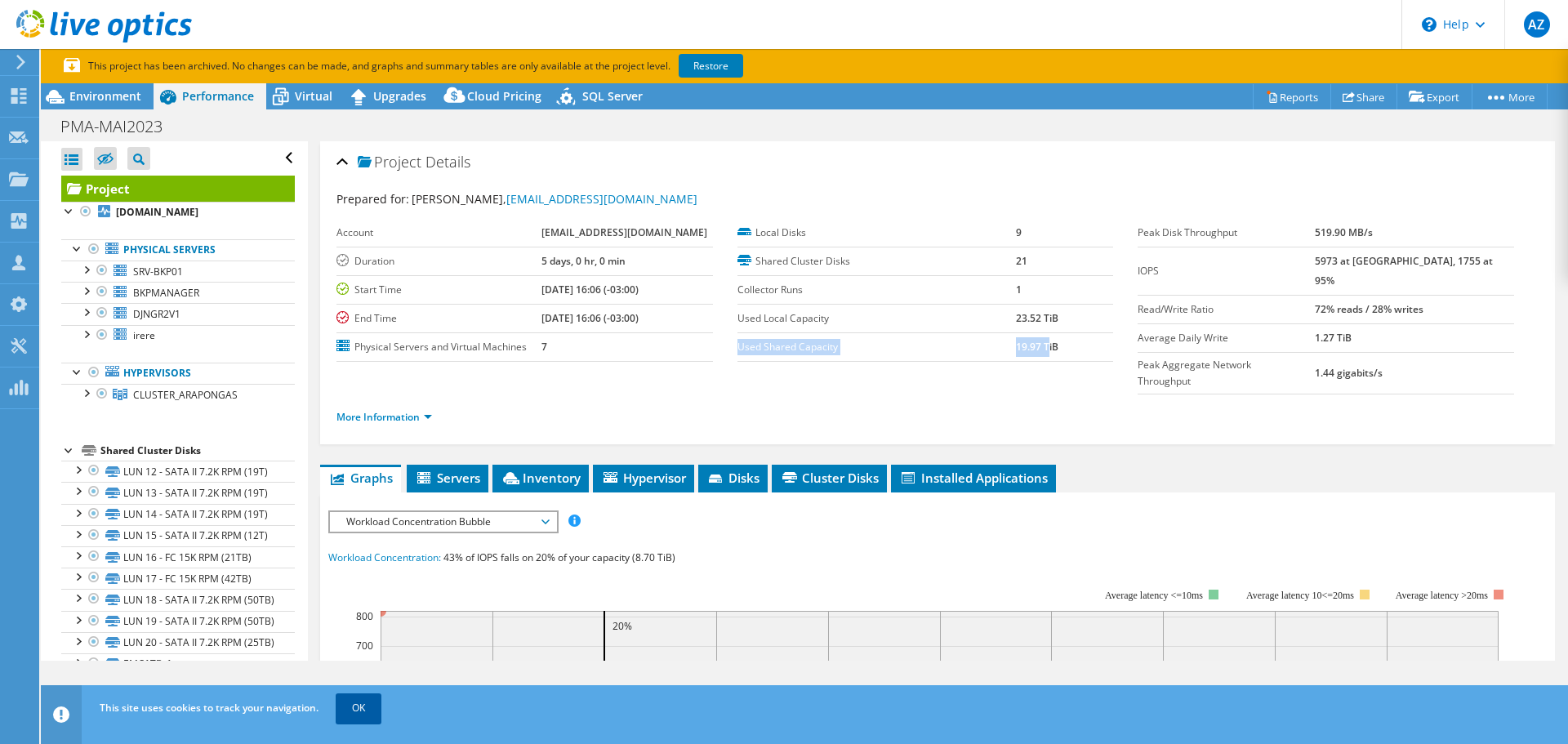
click at [364, 704] on link "OK" at bounding box center [358, 708] width 45 height 30
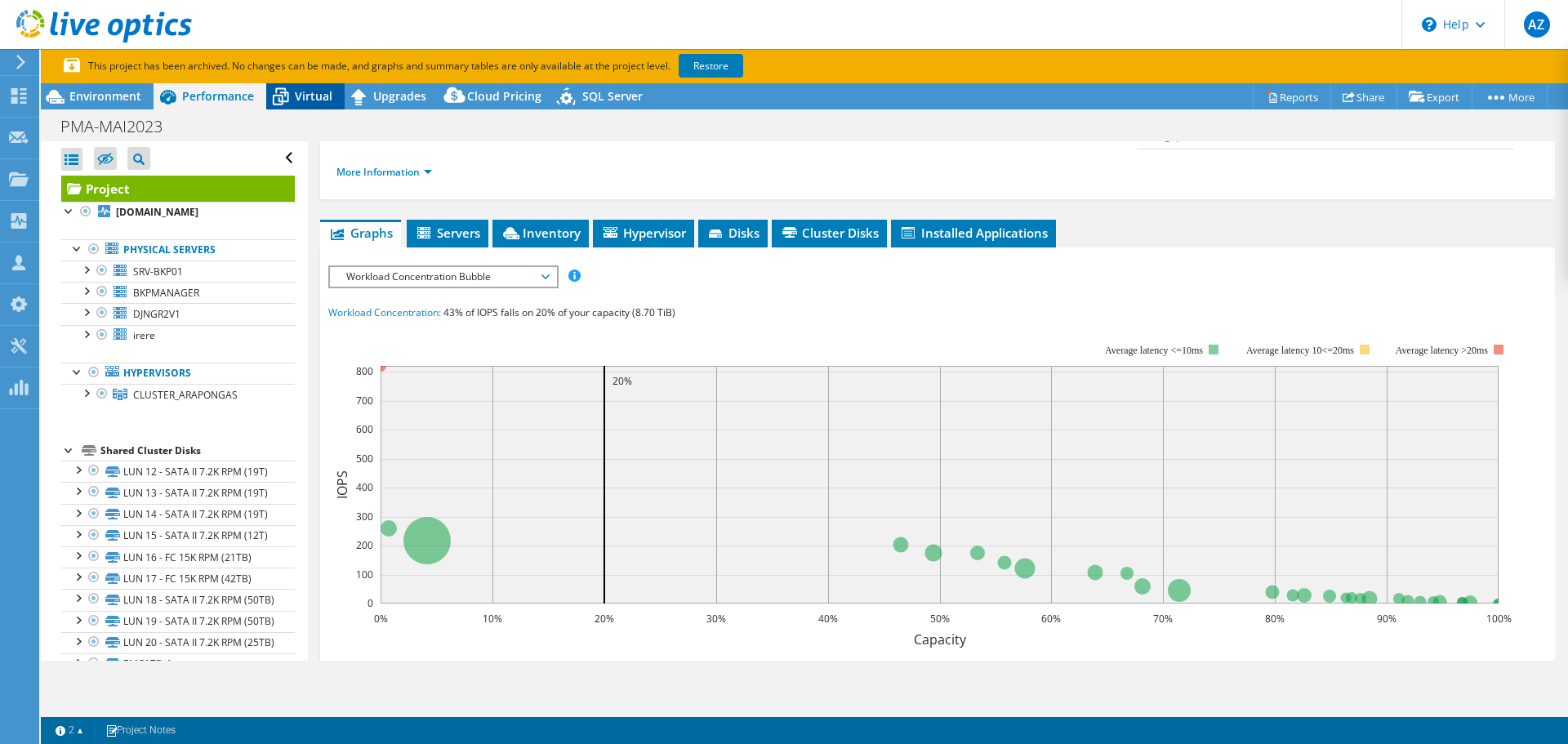
click at [314, 88] on span "Virtual" at bounding box center [313, 96] width 38 height 16
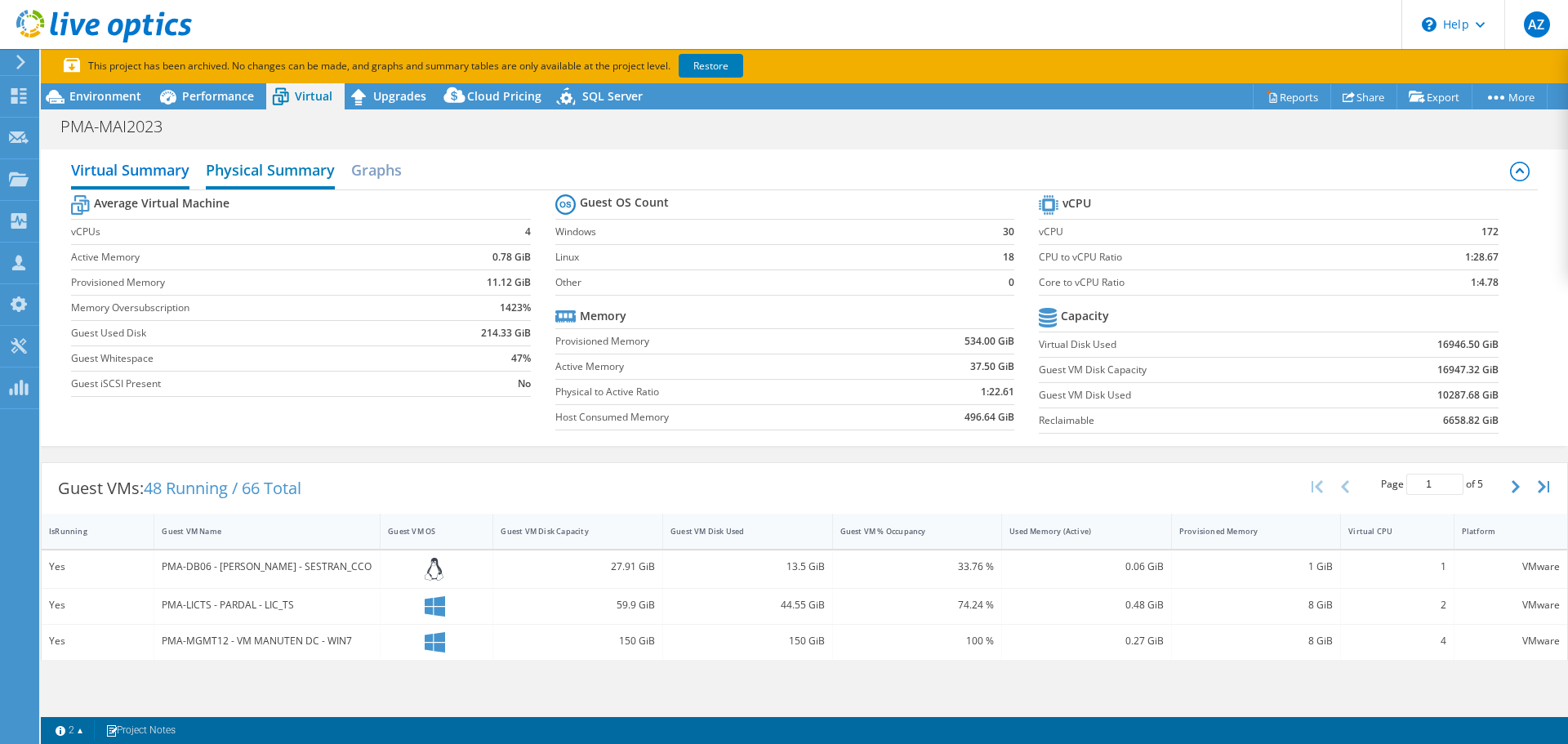
click at [258, 184] on h2 "Physical Summary" at bounding box center [270, 171] width 129 height 36
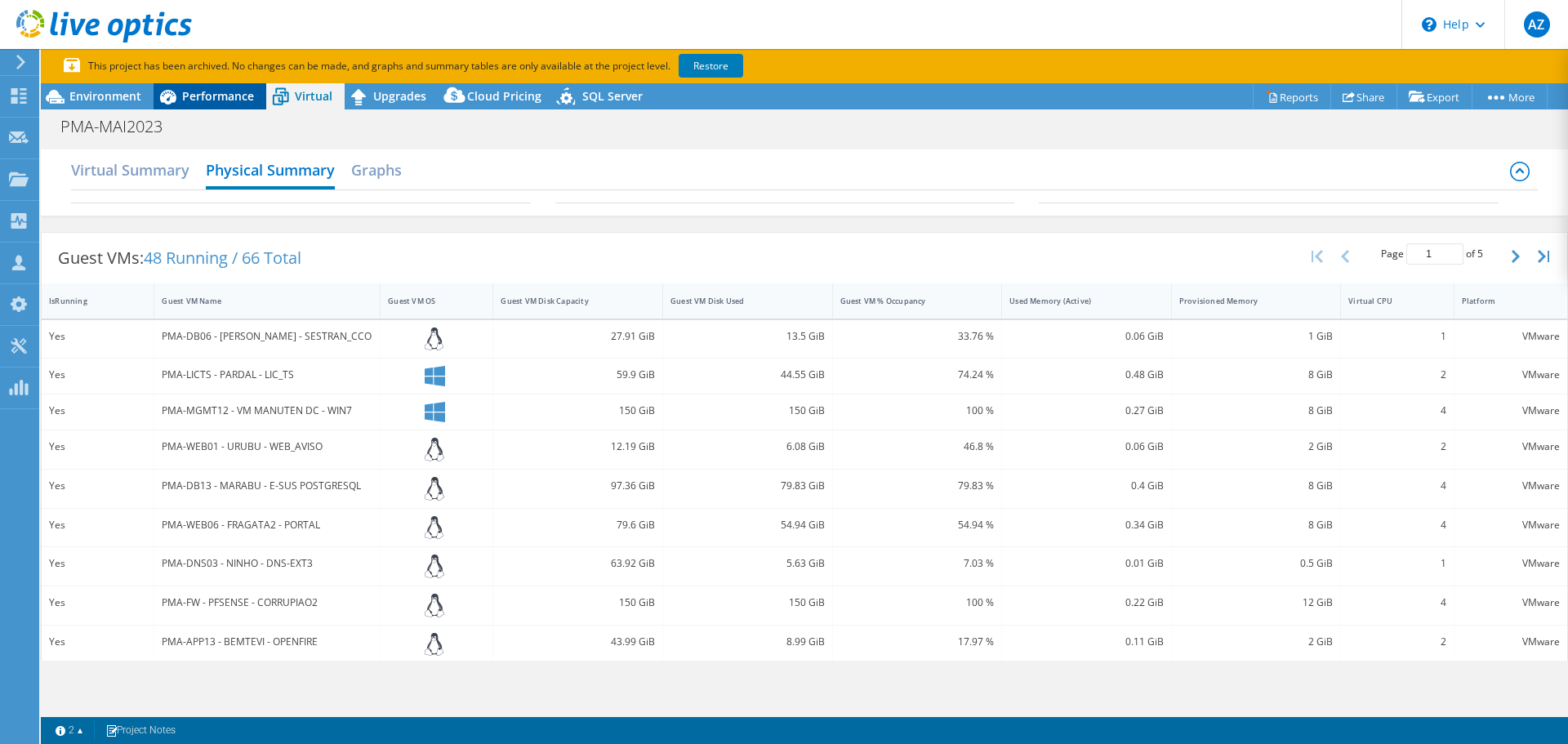
click at [216, 87] on div "Performance" at bounding box center [210, 96] width 113 height 26
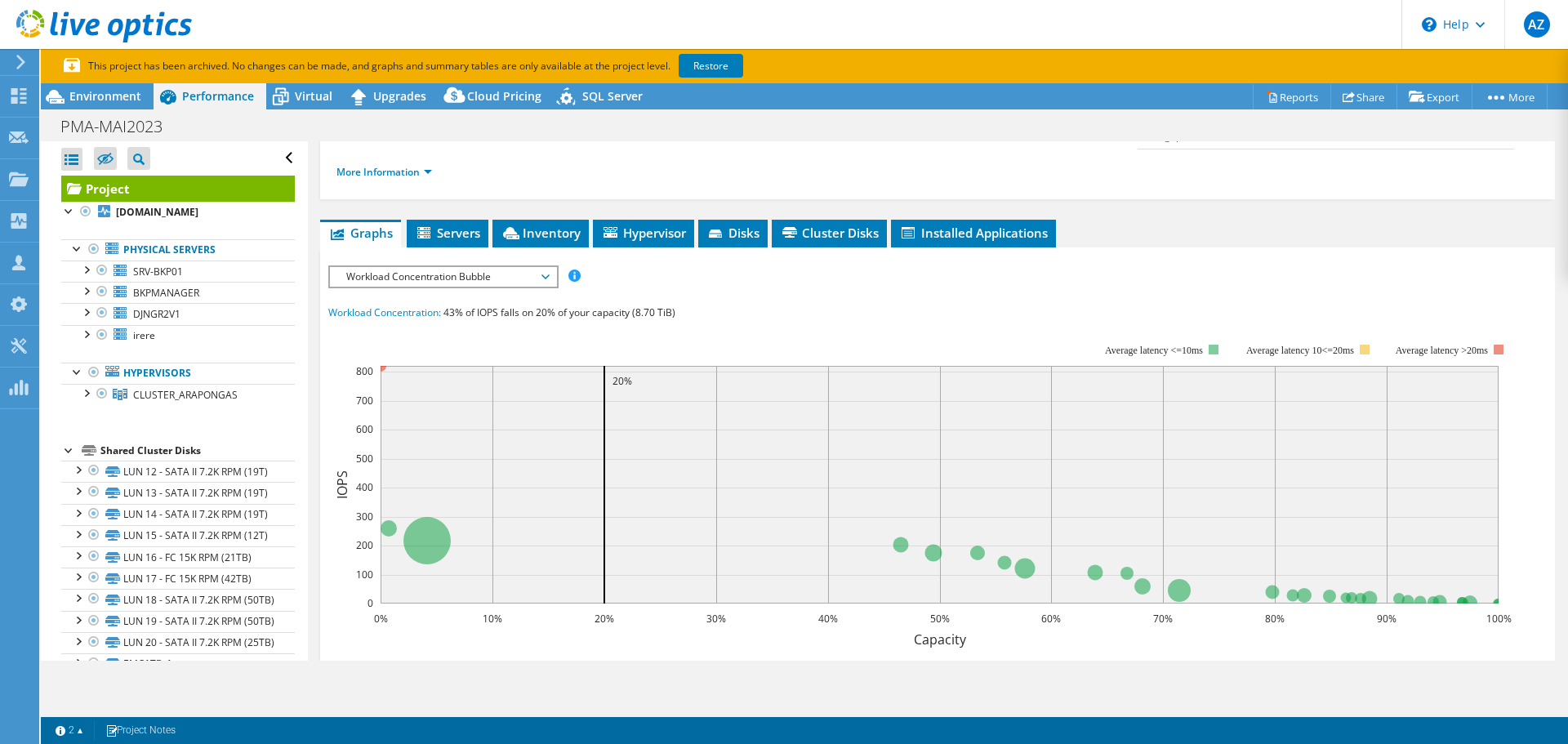
click at [134, 188] on link "Project" at bounding box center [177, 189] width 233 height 26
click at [420, 227] on icon at bounding box center [423, 233] width 13 height 11
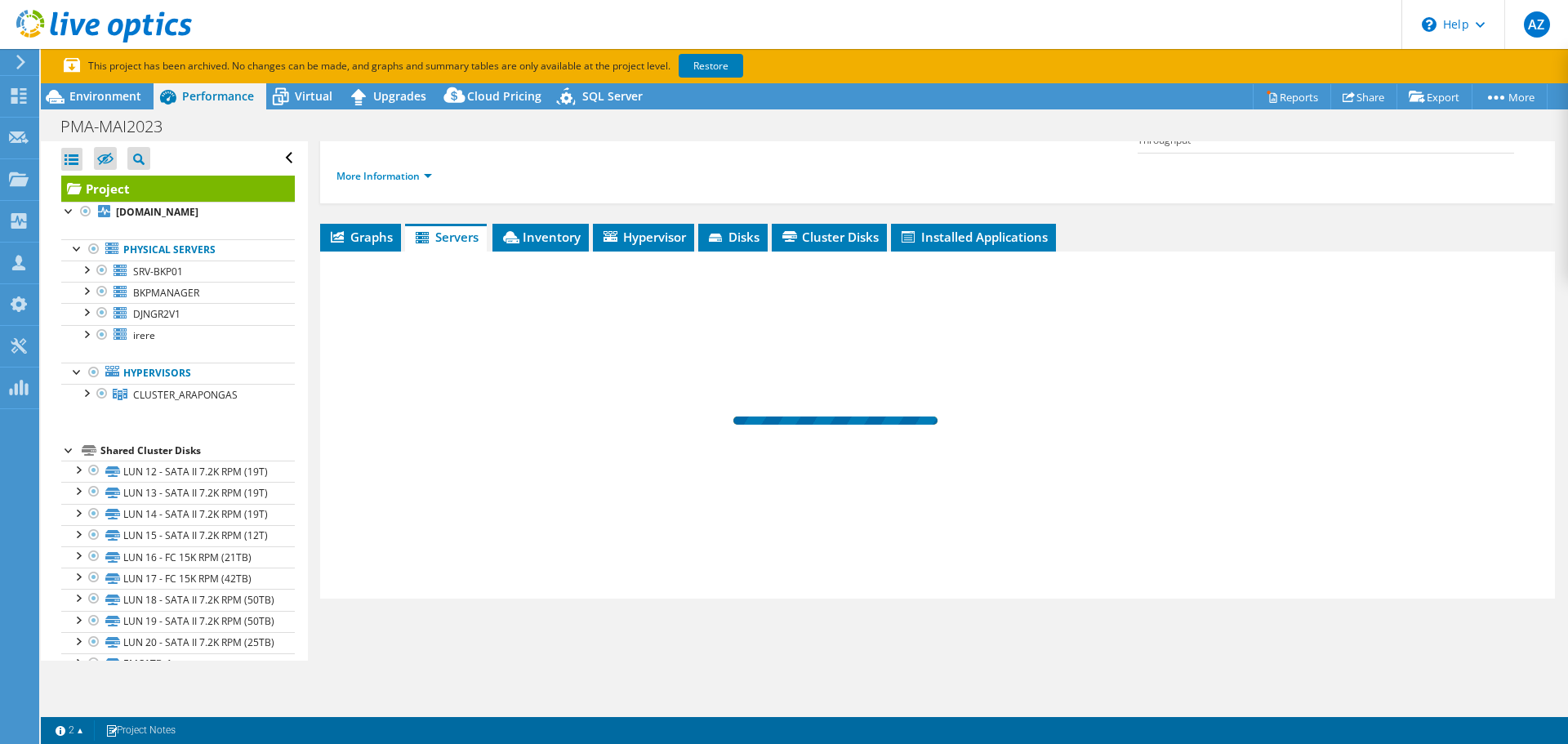
scroll to position [221, 0]
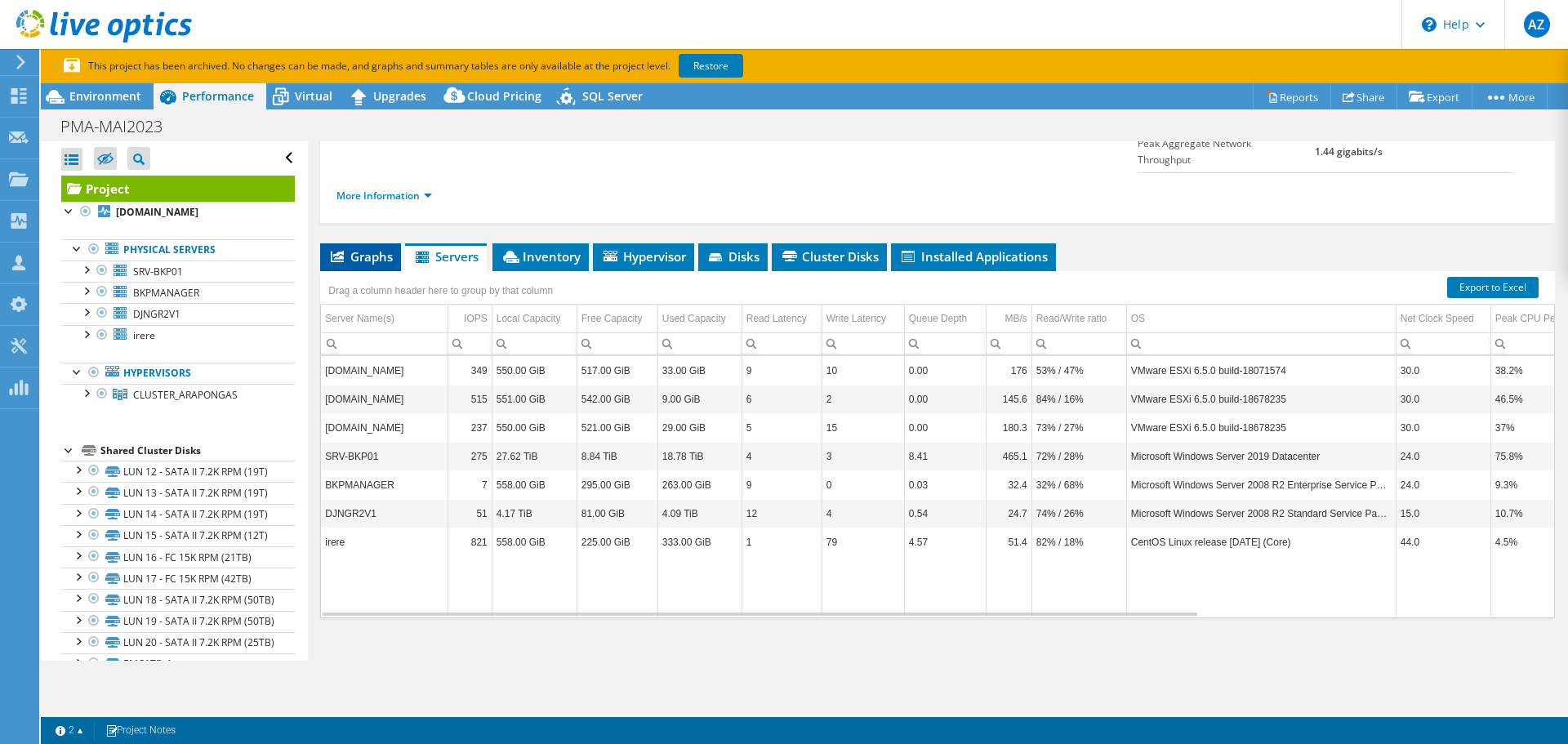
click at [372, 248] on span "Graphs" at bounding box center [361, 256] width 65 height 17
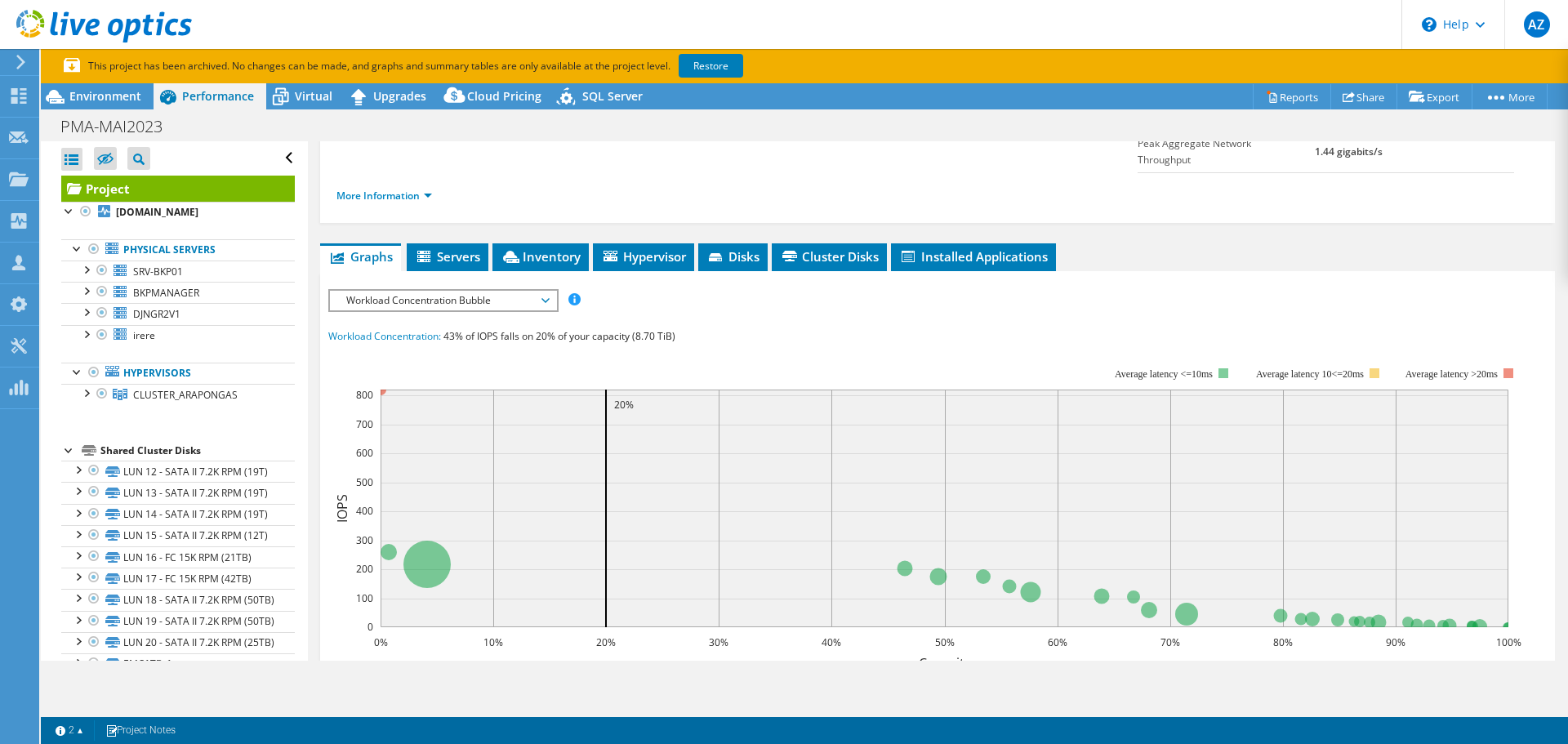
scroll to position [245, 0]
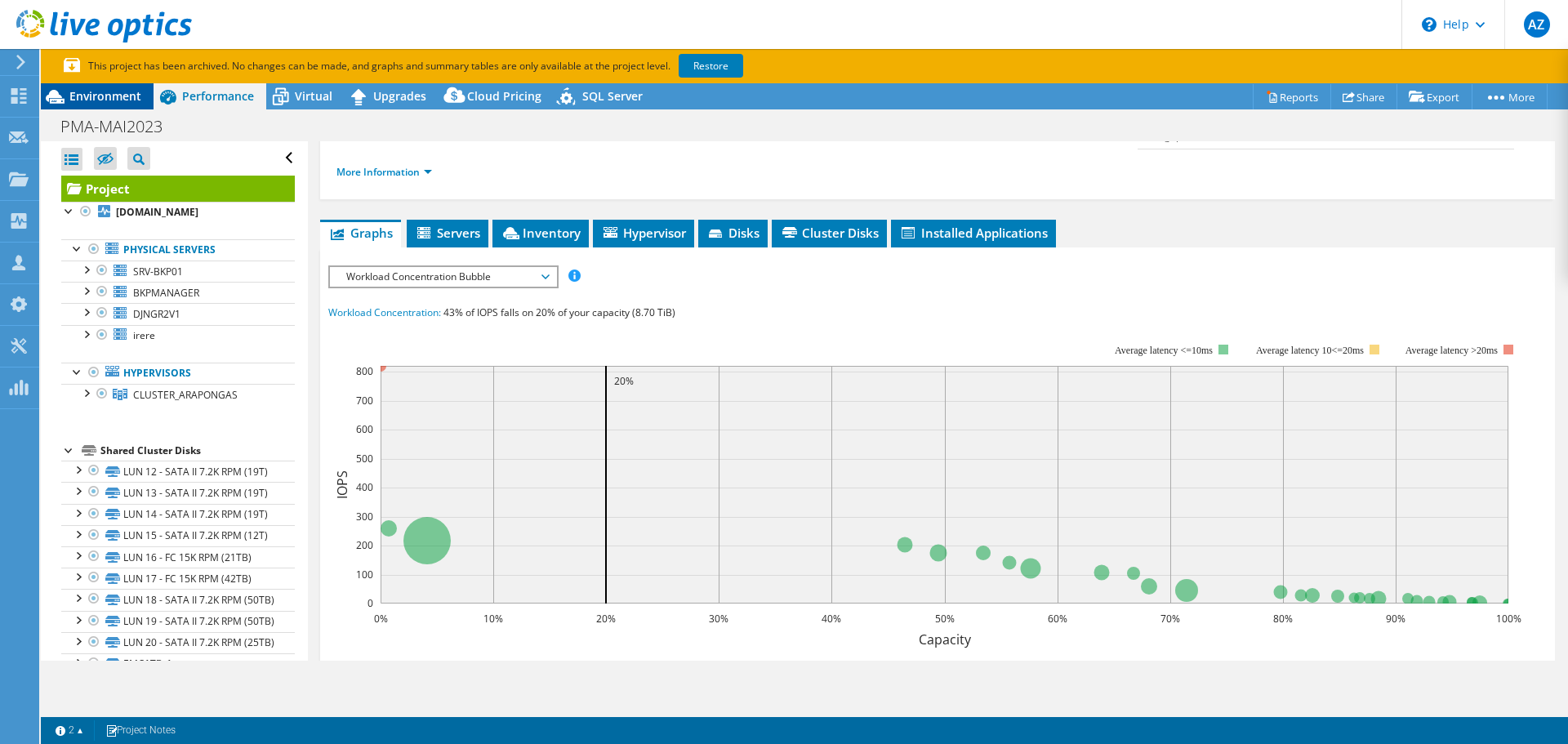
click at [119, 104] on div "Environment" at bounding box center [97, 96] width 113 height 26
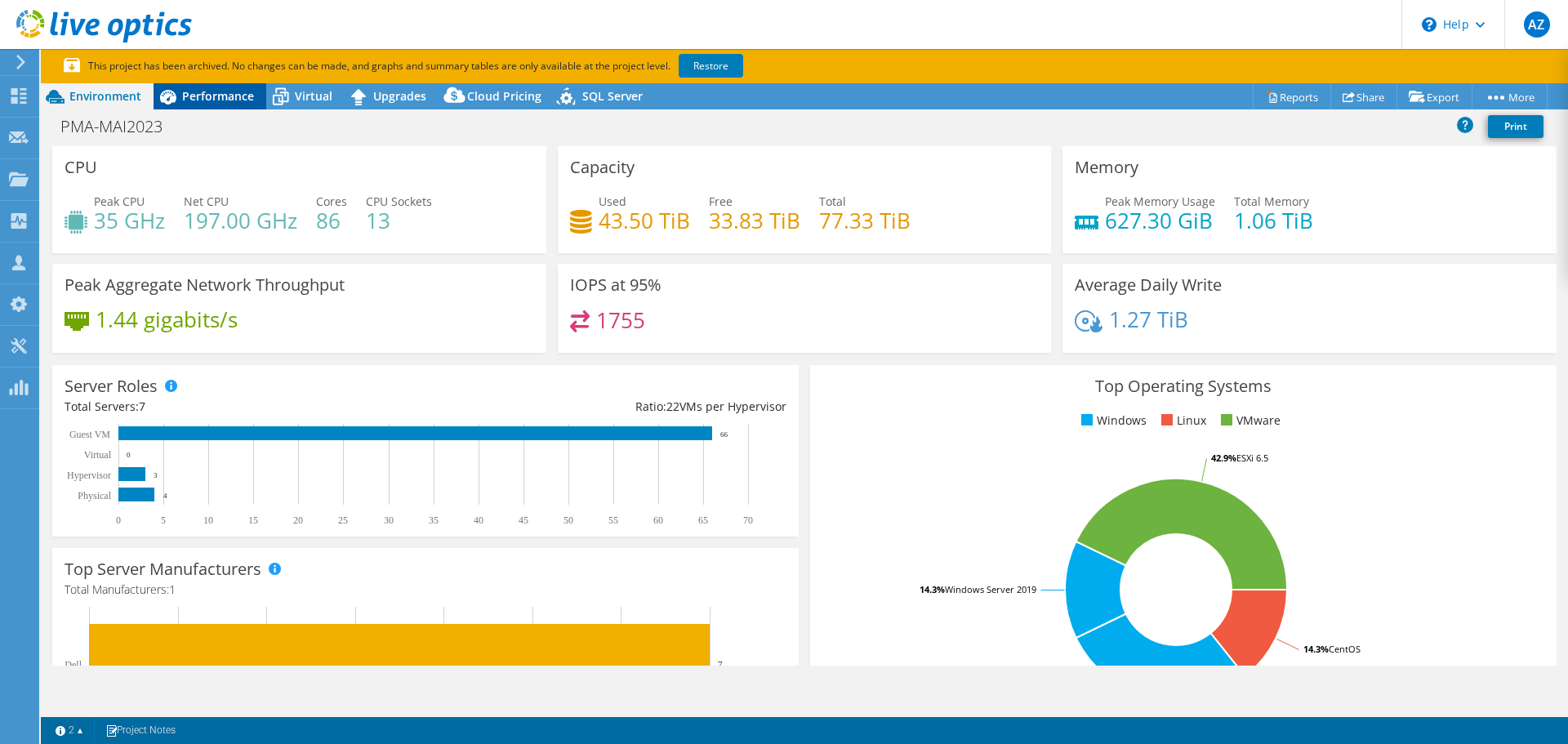
click at [214, 94] on span "Performance" at bounding box center [218, 96] width 72 height 16
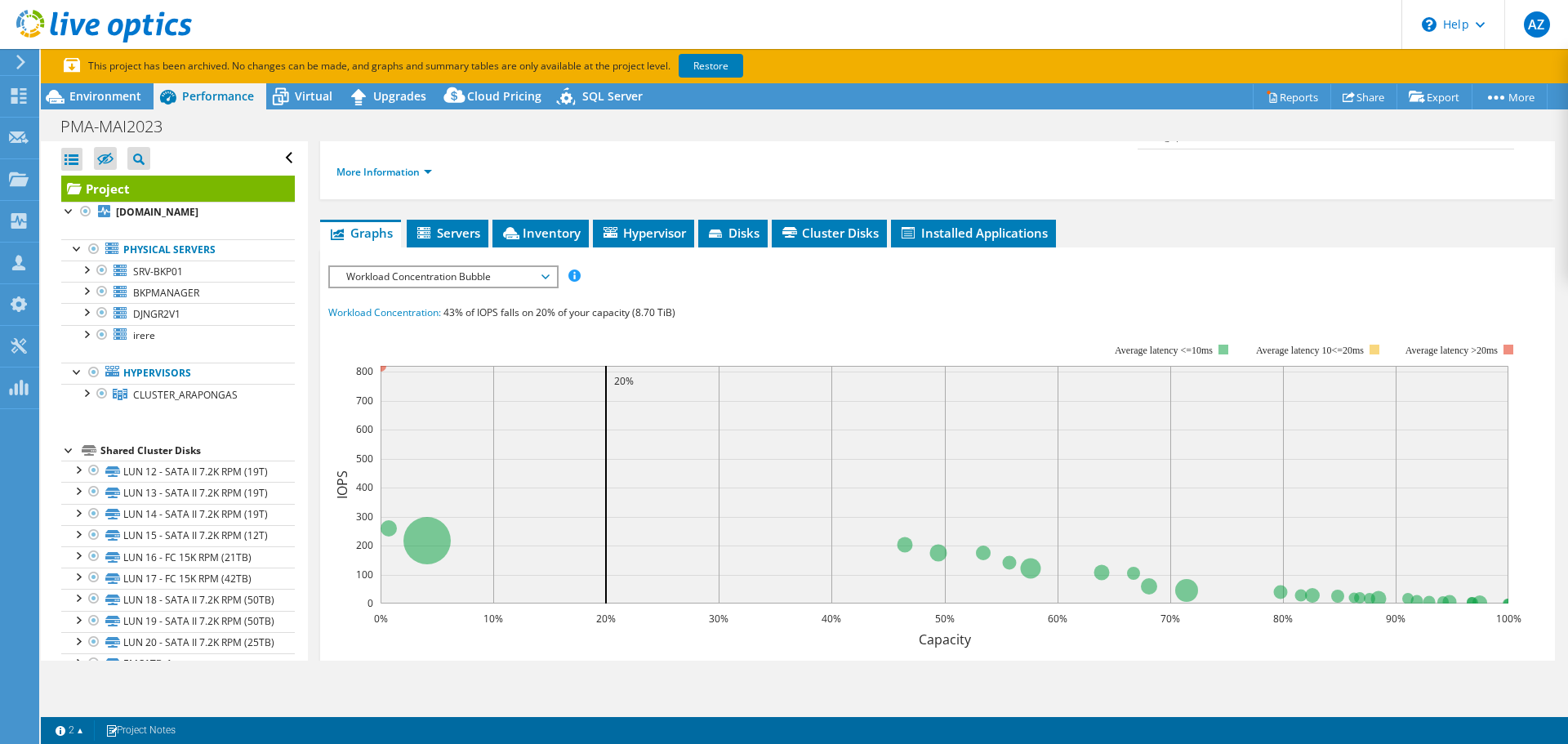
click at [91, 189] on link "Project" at bounding box center [177, 189] width 233 height 26
click at [420, 165] on link "More Information" at bounding box center [384, 172] width 95 height 14
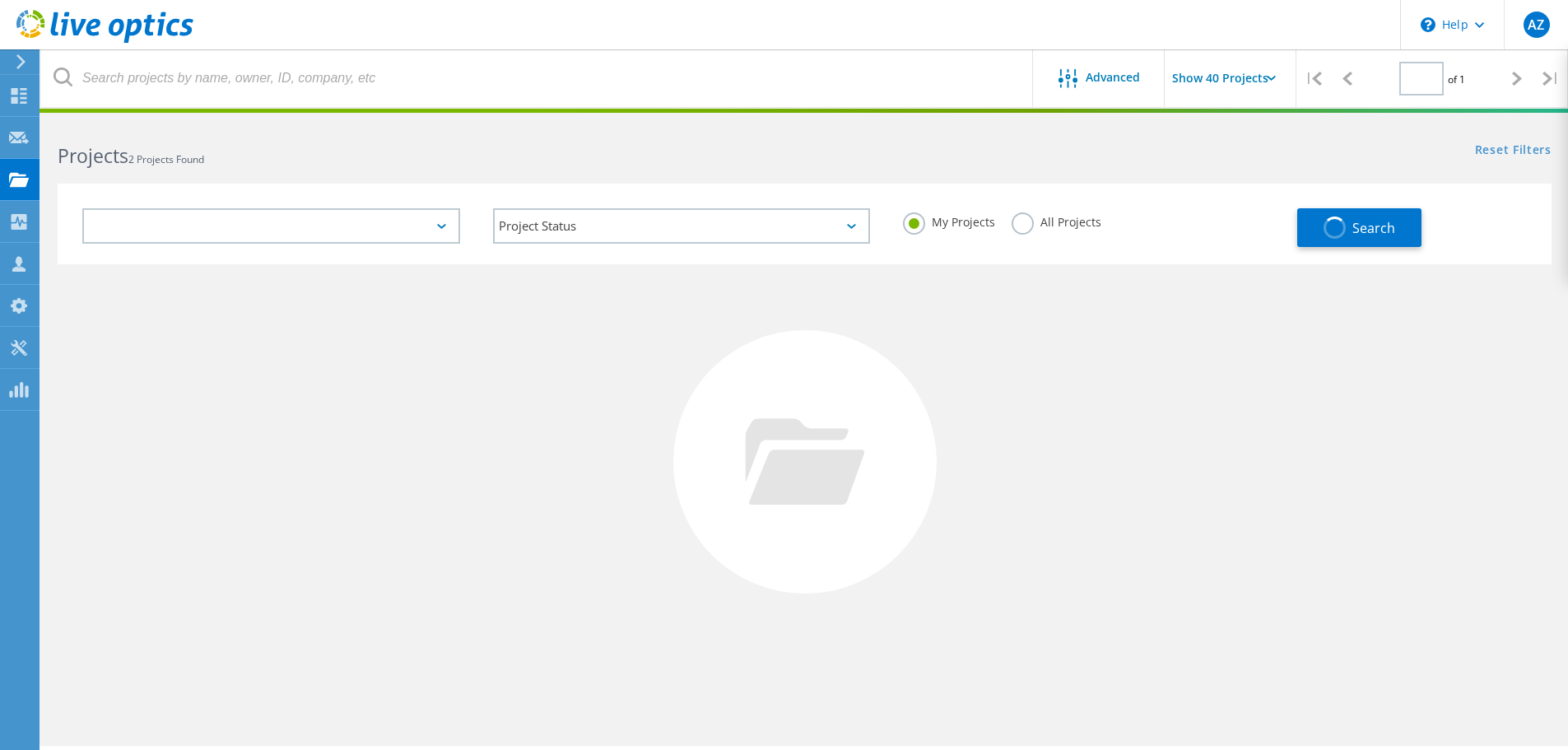
type input "1"
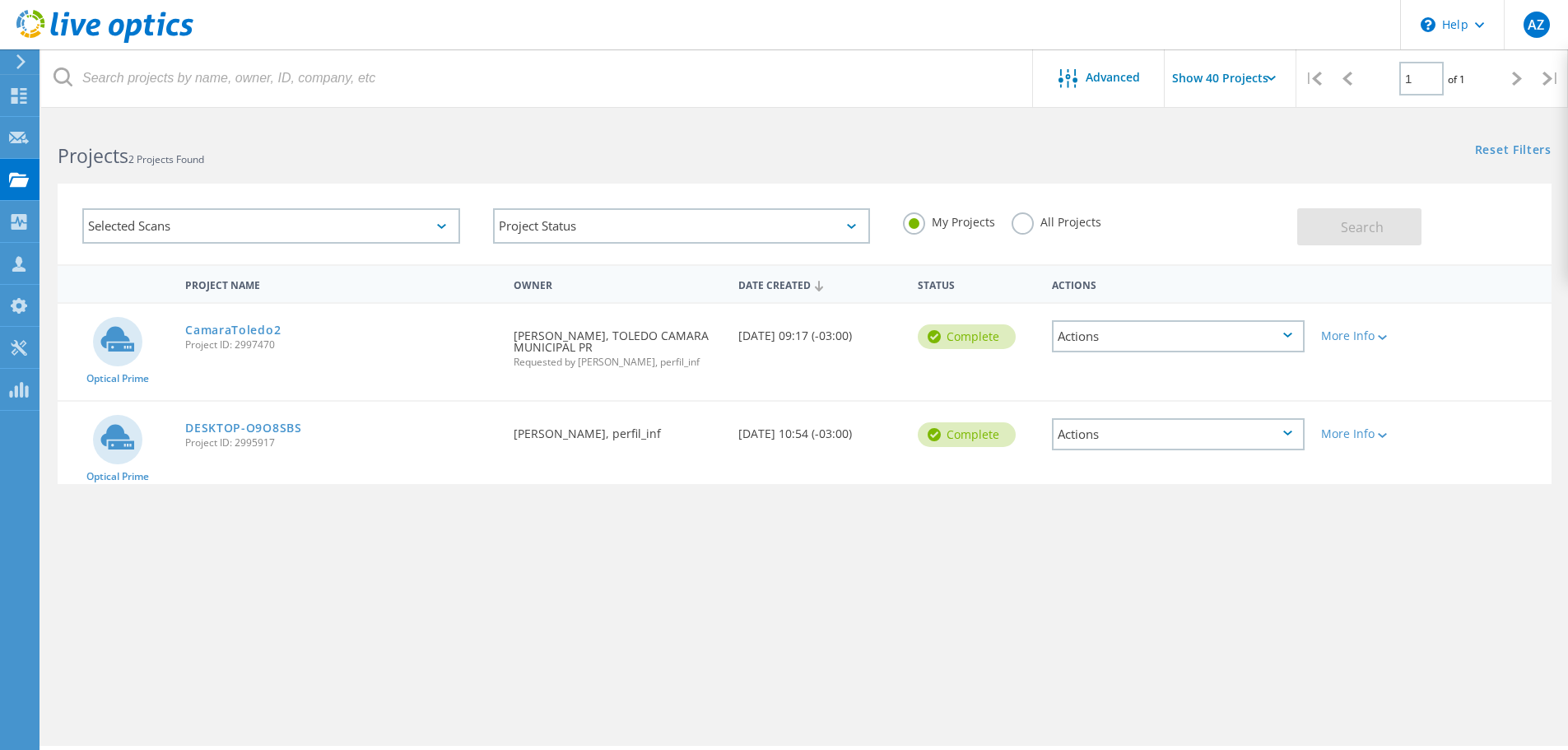
click at [1029, 219] on label "All Projects" at bounding box center [1056, 220] width 90 height 16
click at [0, 0] on input "All Projects" at bounding box center [0, 0] width 0 height 0
click at [1385, 226] on button "Search" at bounding box center [1358, 226] width 124 height 37
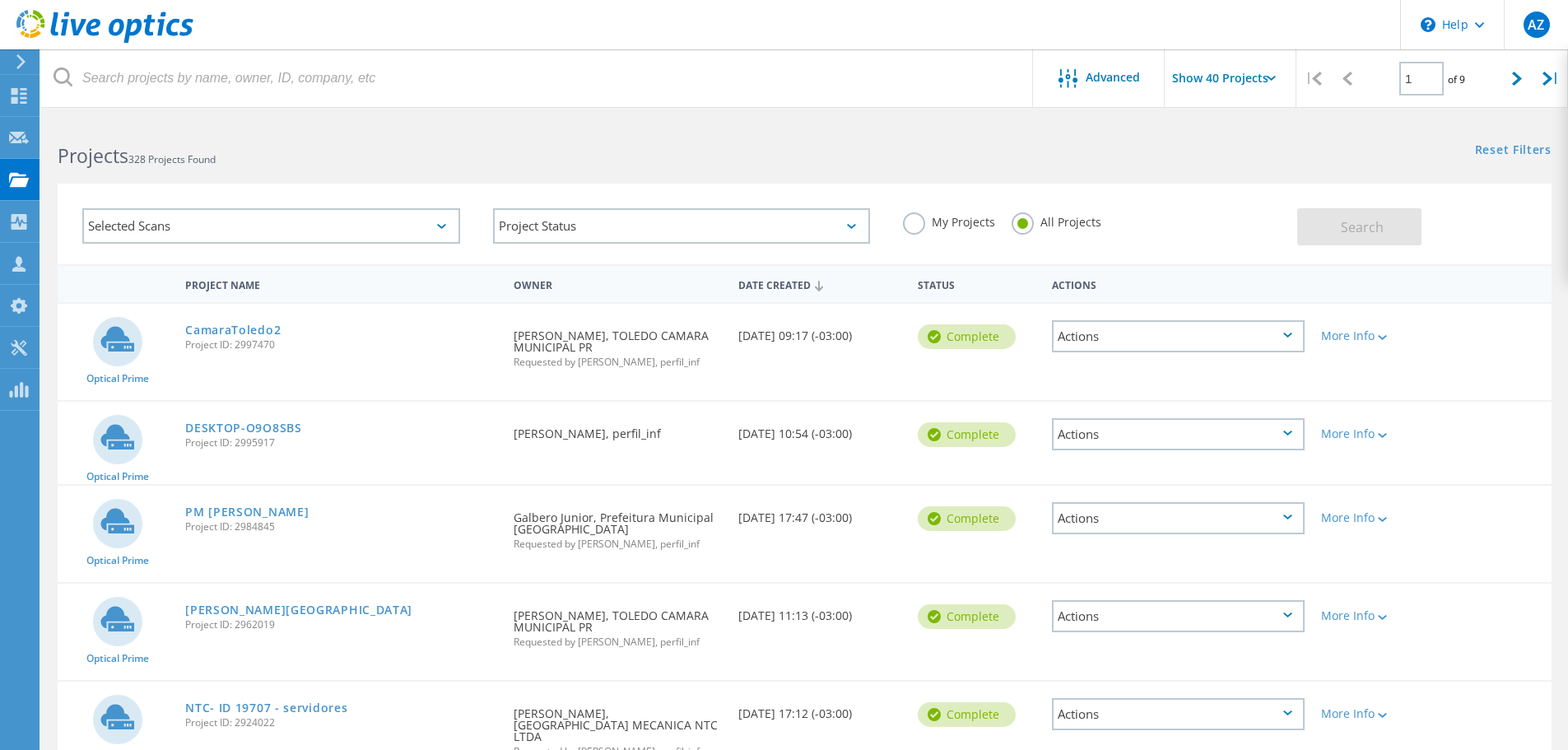
click at [1393, 172] on div "Selected Scans Project Status In Progress Complete Published Anonymous Archived…" at bounding box center [804, 213] width 1527 height 101
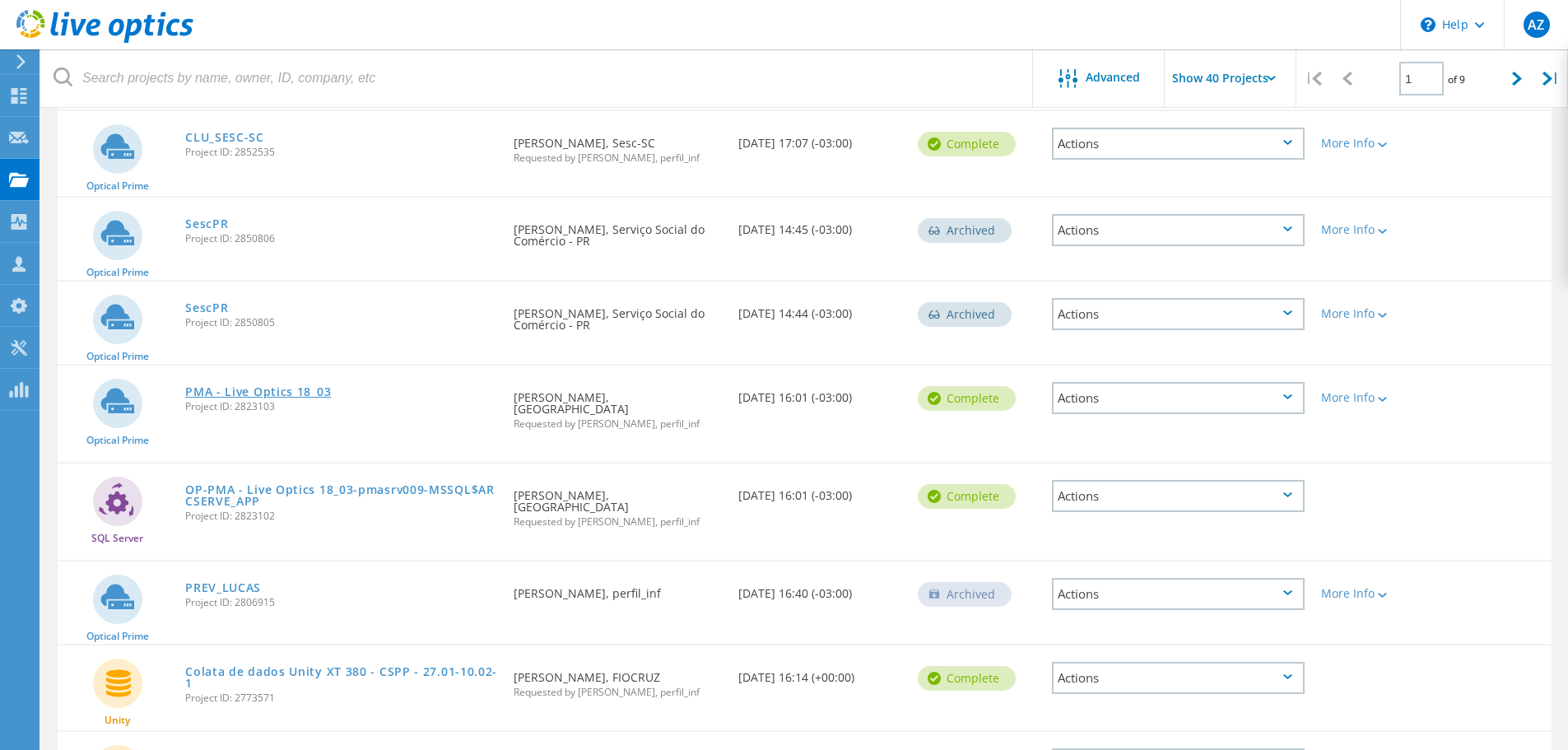
click at [310, 386] on link "PMA - Live Optics 18_03" at bounding box center [257, 391] width 145 height 11
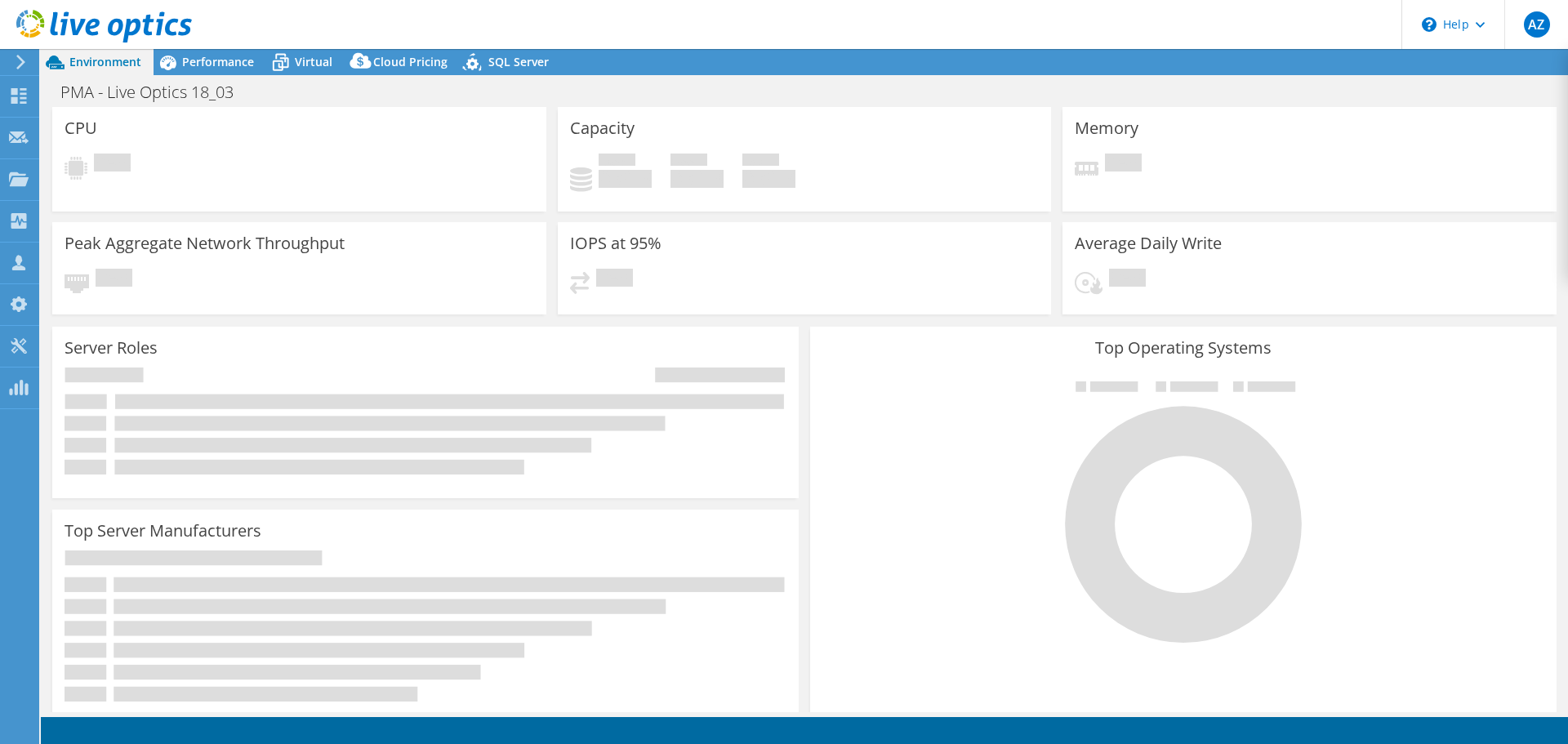
select select "SouthAmerica"
select select "USD"
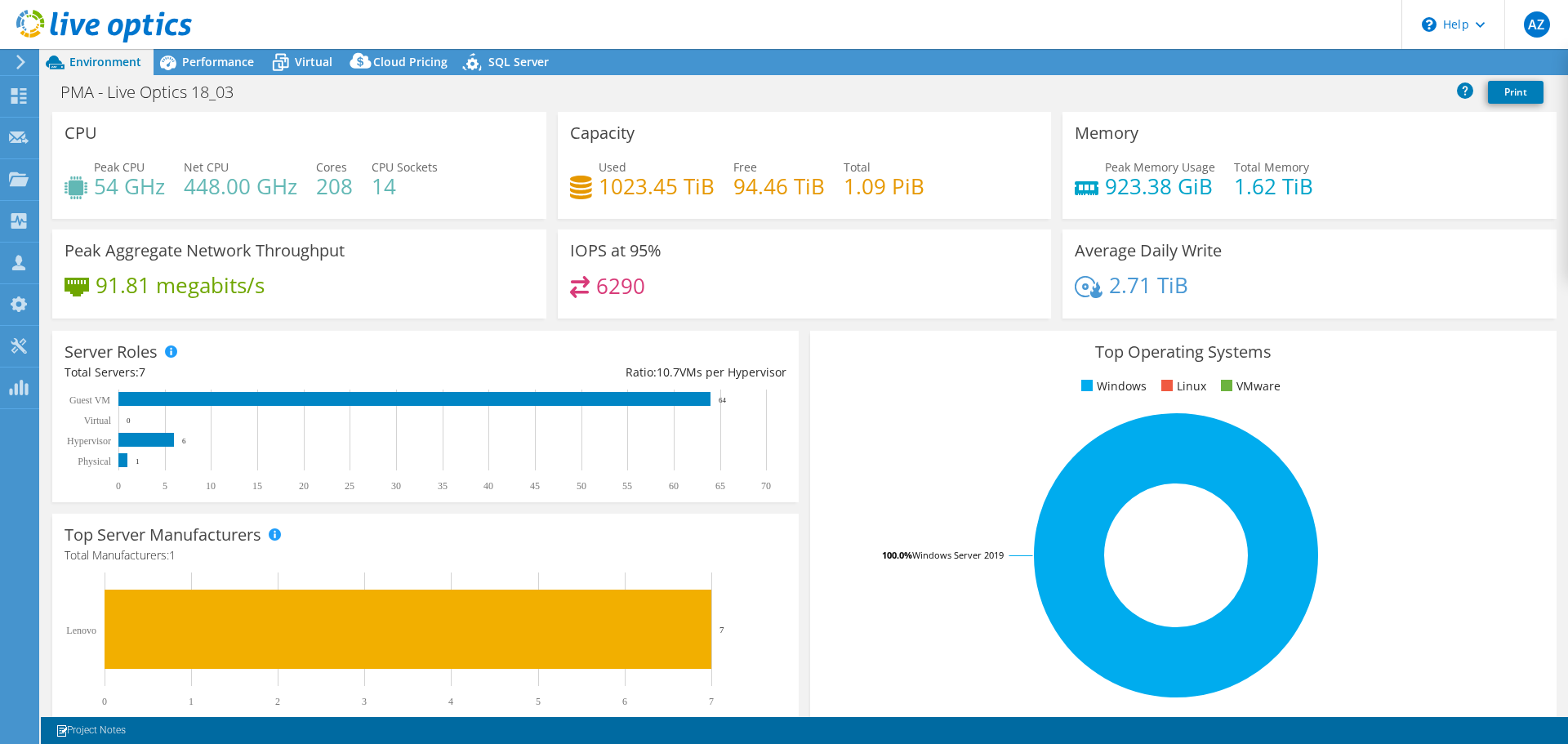
click at [198, 68] on span "Performance" at bounding box center [218, 62] width 72 height 16
